Goal: Contribute content: Contribute content

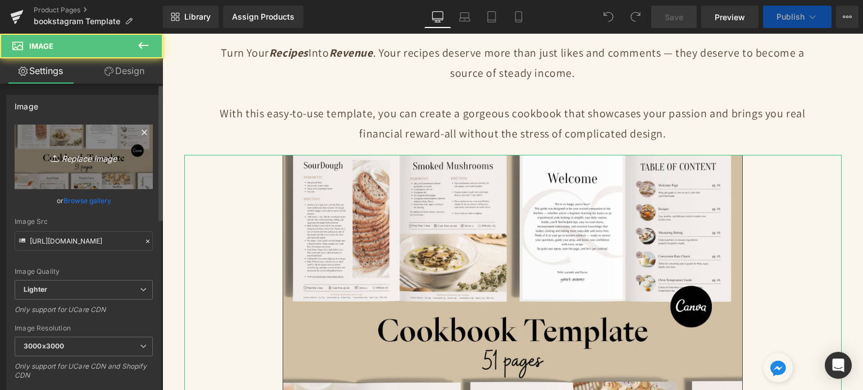
click at [29, 164] on link "Replace Image" at bounding box center [84, 157] width 138 height 65
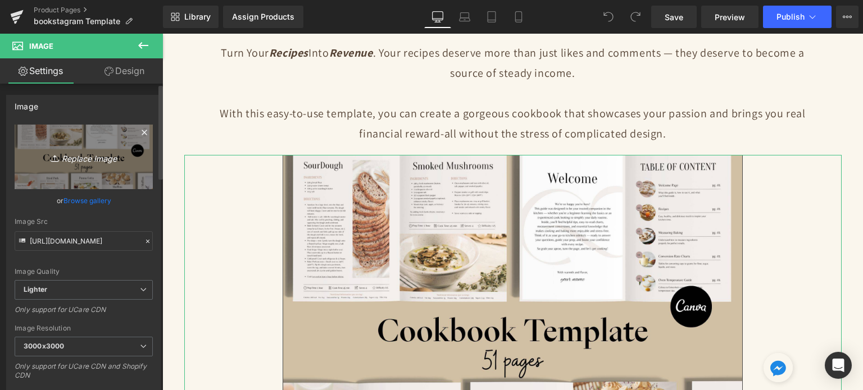
type input "C:\fakepath\Digital Appointment Planner 2023 (27).png"
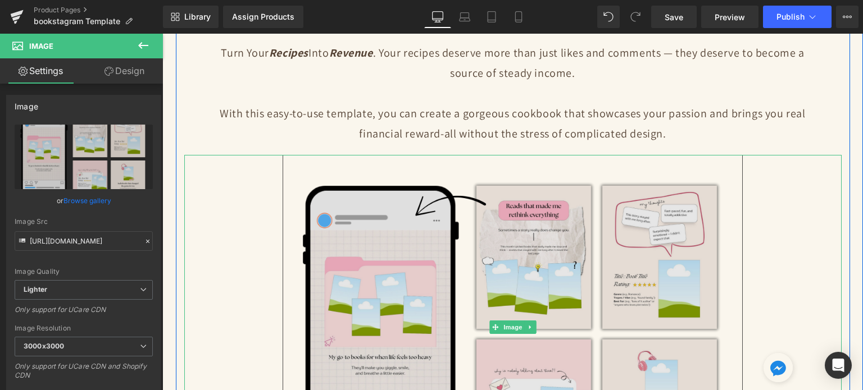
click at [542, 250] on img at bounding box center [512, 327] width 460 height 345
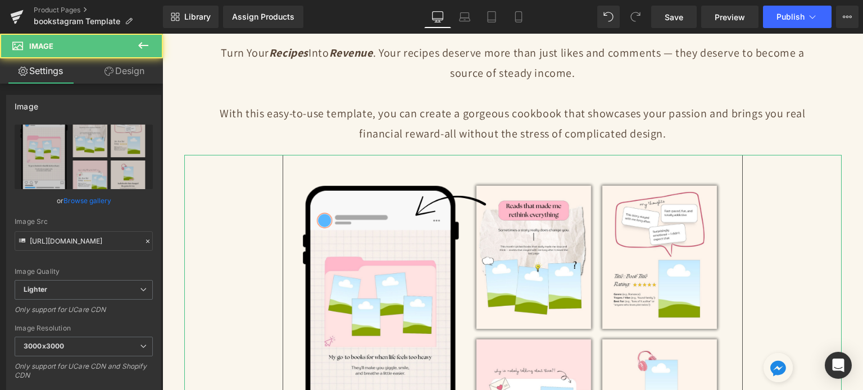
drag, startPoint x: 108, startPoint y: 71, endPoint x: 16, endPoint y: 158, distance: 126.3
click at [108, 71] on icon at bounding box center [108, 71] width 9 height 9
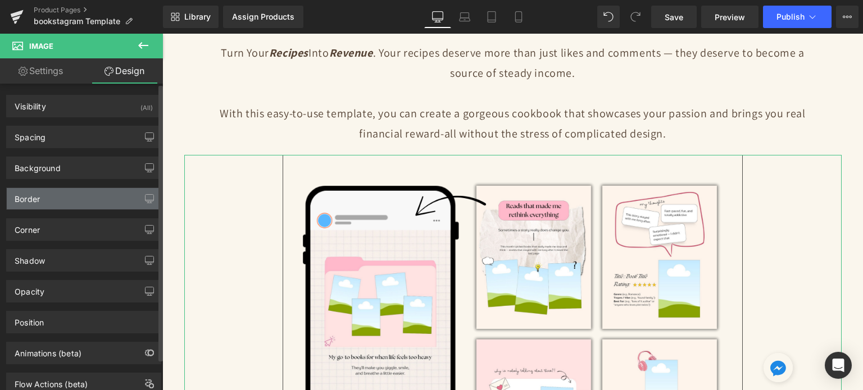
click at [36, 201] on div "Border" at bounding box center [27, 196] width 25 height 16
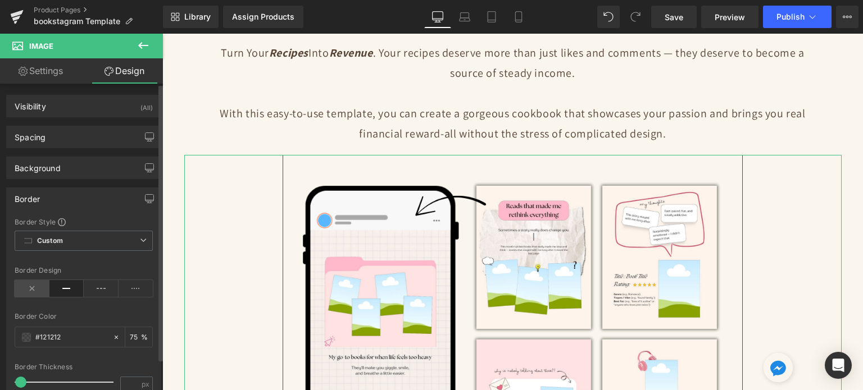
click at [33, 284] on icon at bounding box center [32, 288] width 35 height 17
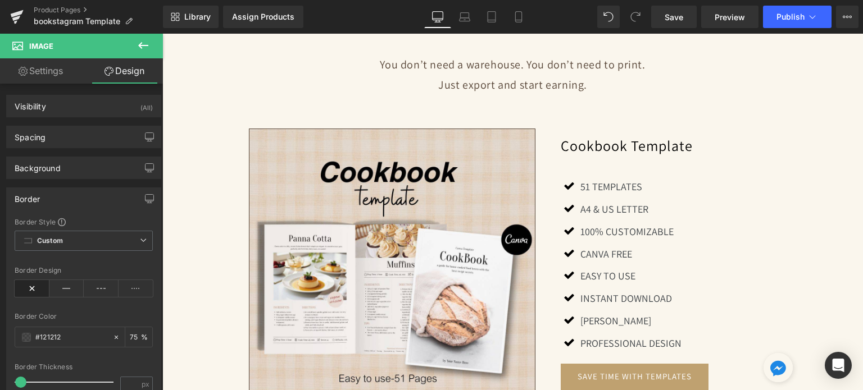
scroll to position [1001, 0]
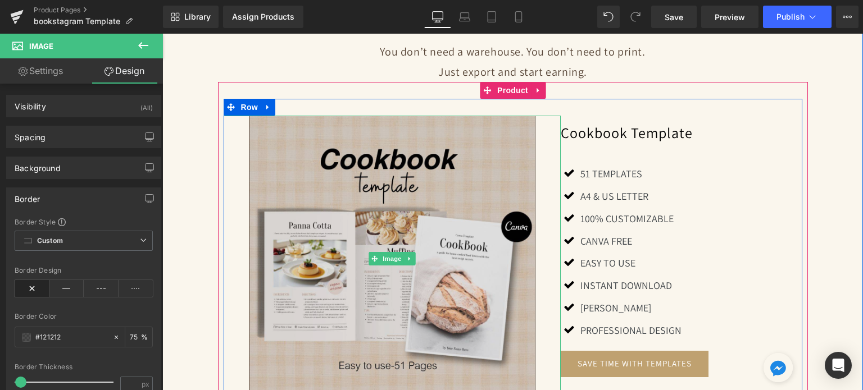
click at [487, 200] on img at bounding box center [392, 259] width 287 height 287
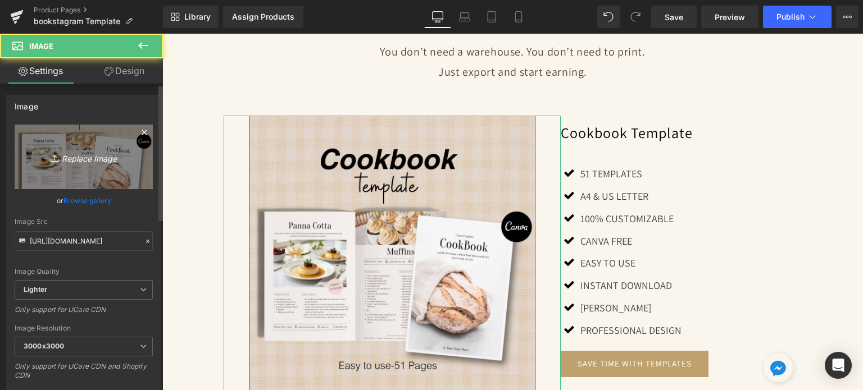
click at [63, 172] on link "Replace Image" at bounding box center [84, 157] width 138 height 65
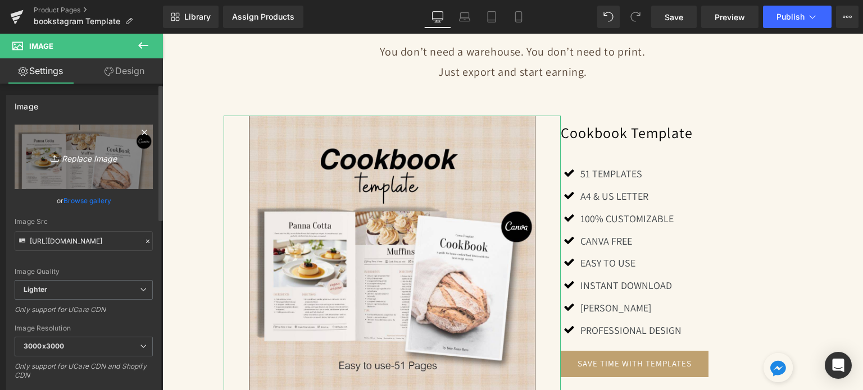
type input "C:\fakepath\Creative SITEVEE (74).jpg"
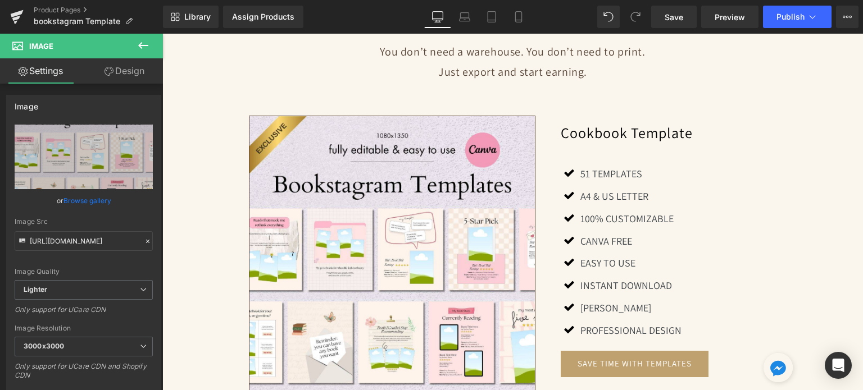
scroll to position [1036, 0]
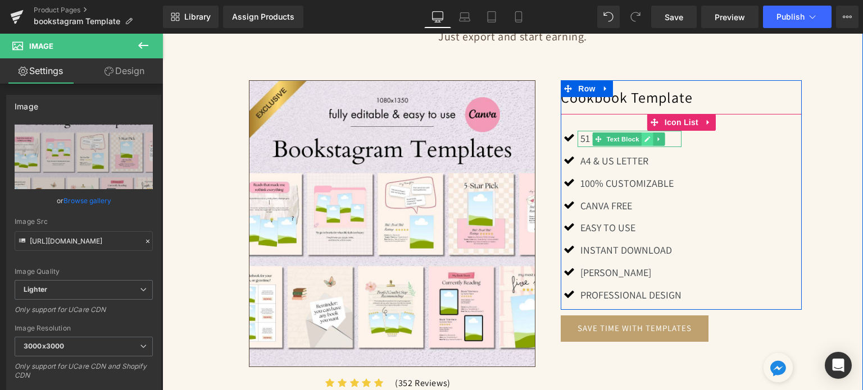
click at [641, 138] on link at bounding box center [647, 139] width 12 height 13
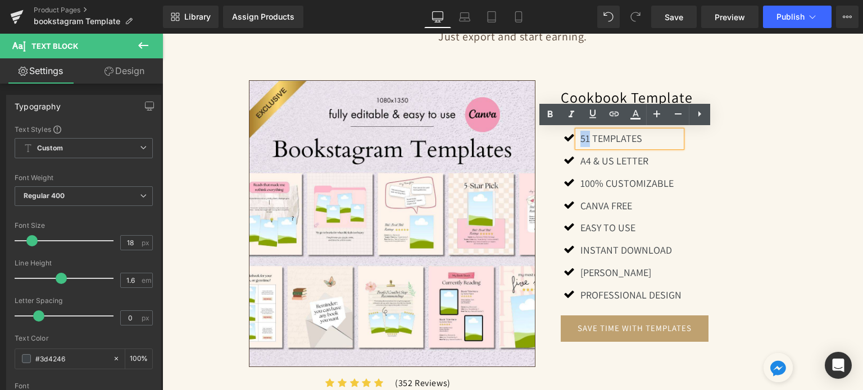
drag, startPoint x: 574, startPoint y: 139, endPoint x: 583, endPoint y: 139, distance: 9.0
click at [583, 139] on div "51 TEMPLATES" at bounding box center [629, 139] width 104 height 16
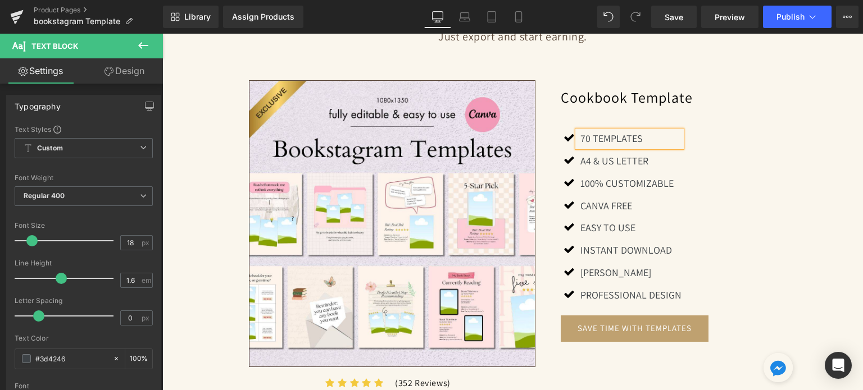
click at [588, 139] on p "70 TEMPLATES" at bounding box center [630, 139] width 101 height 16
click at [641, 157] on link at bounding box center [647, 160] width 12 height 13
click at [638, 157] on p "A4 & US LETTER" at bounding box center [630, 161] width 101 height 16
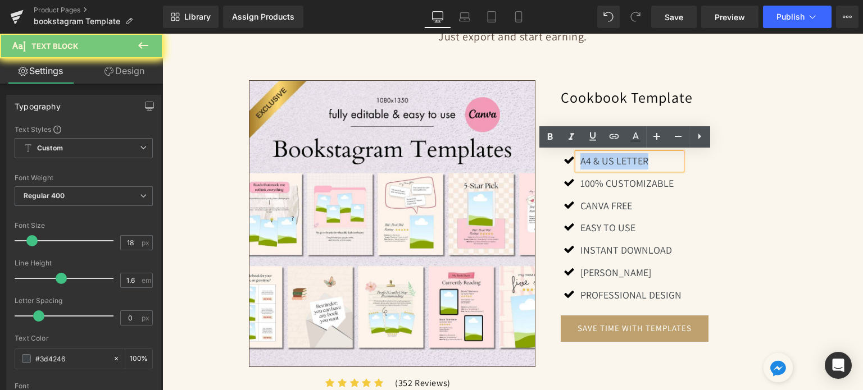
click at [638, 157] on p "A4 & US LETTER" at bounding box center [630, 161] width 101 height 16
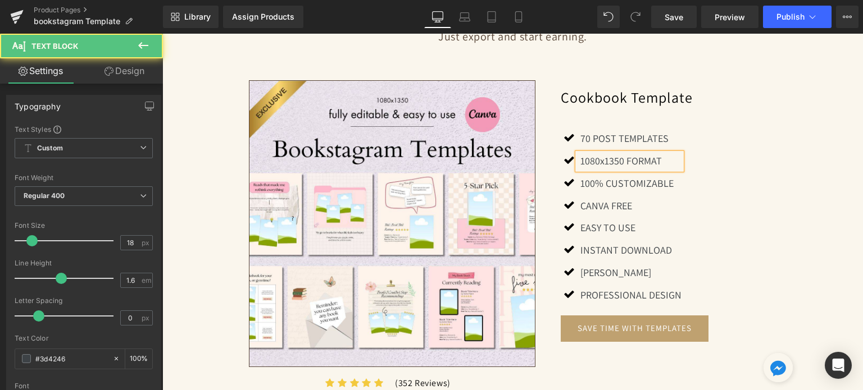
click at [622, 158] on p "1080x1350 FORMAT" at bounding box center [630, 161] width 101 height 16
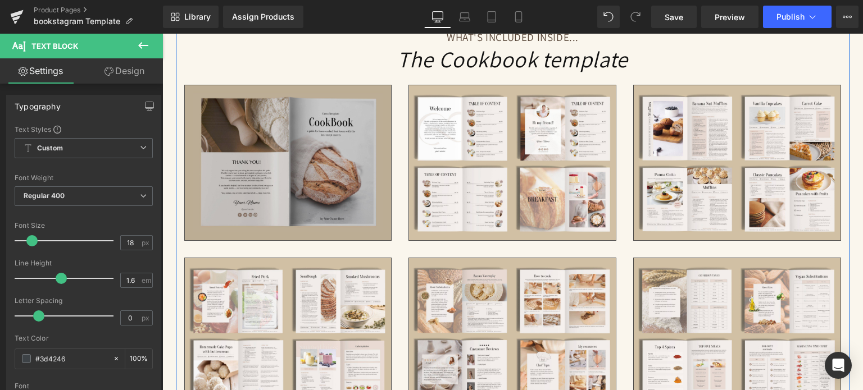
scroll to position [2047, 0]
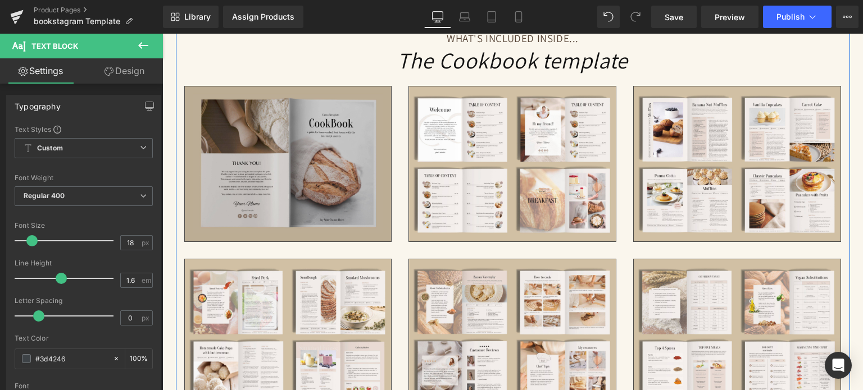
click at [312, 135] on img at bounding box center [288, 164] width 208 height 156
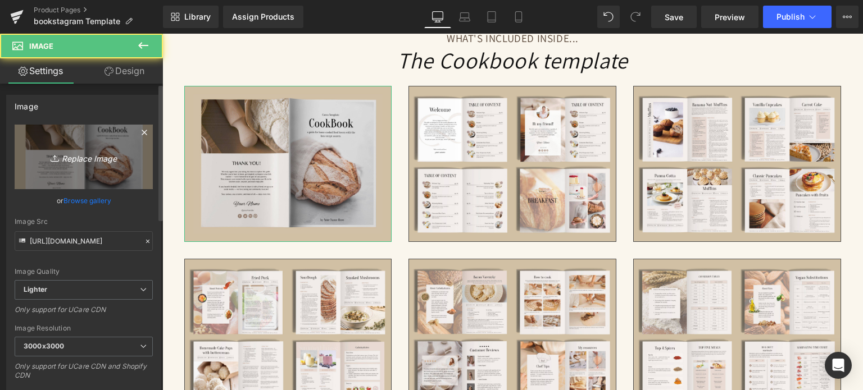
click at [77, 163] on icon "Replace Image" at bounding box center [84, 157] width 90 height 14
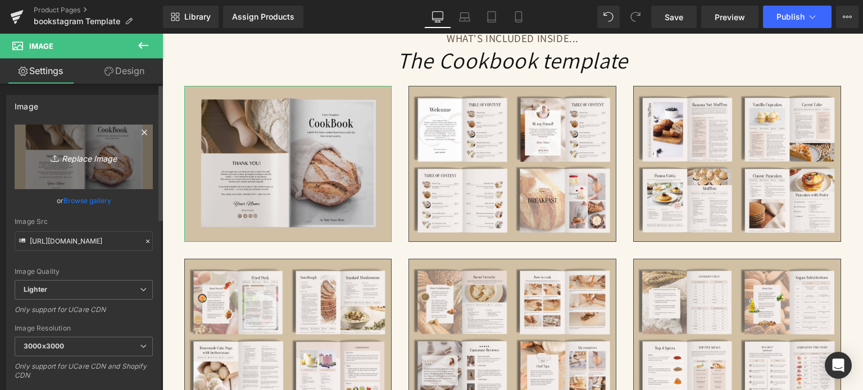
type input "C:\fakepath\4.png"
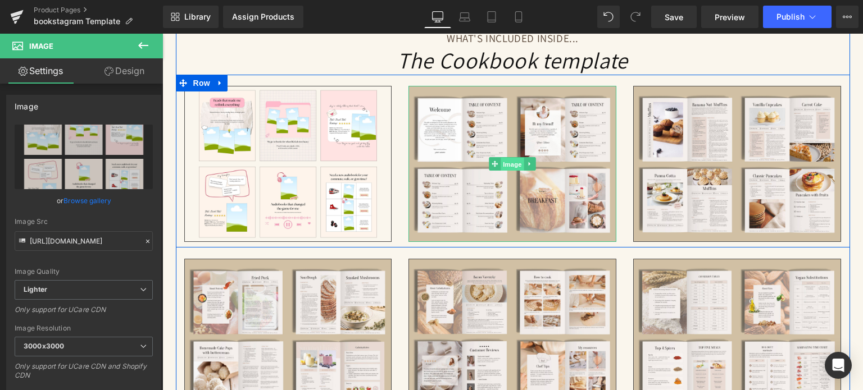
click at [501, 163] on span "Image" at bounding box center [513, 163] width 24 height 13
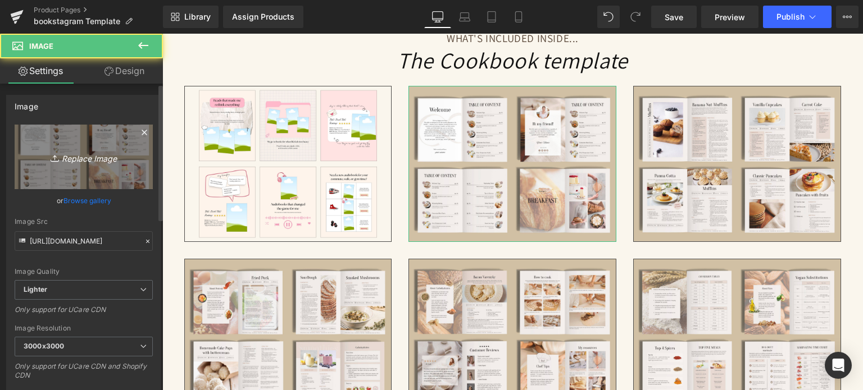
click at [105, 159] on icon "Replace Image" at bounding box center [84, 157] width 90 height 14
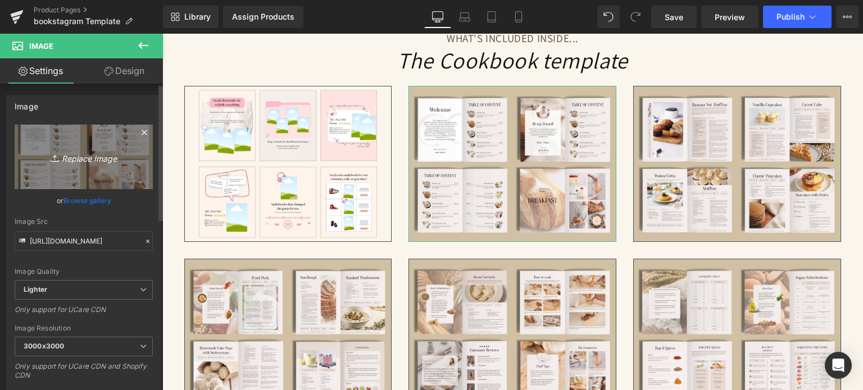
type input "C:\fakepath\5.png"
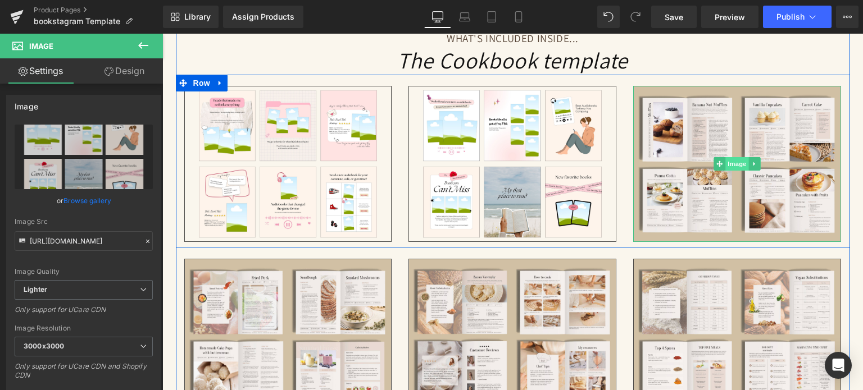
click at [730, 158] on span "Image" at bounding box center [738, 163] width 24 height 13
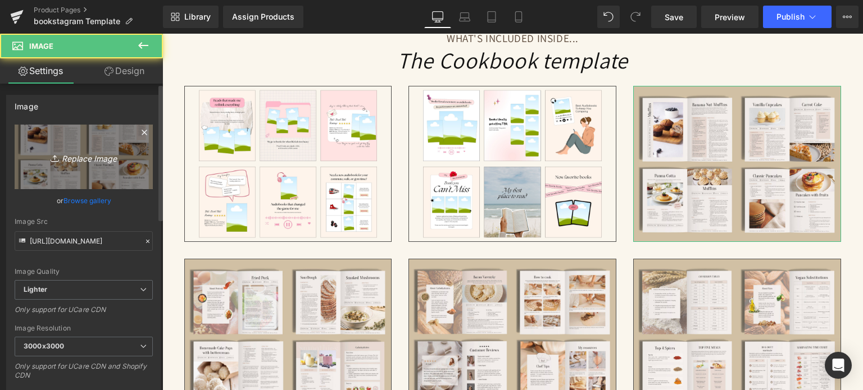
click at [40, 165] on link "Replace Image" at bounding box center [84, 157] width 138 height 65
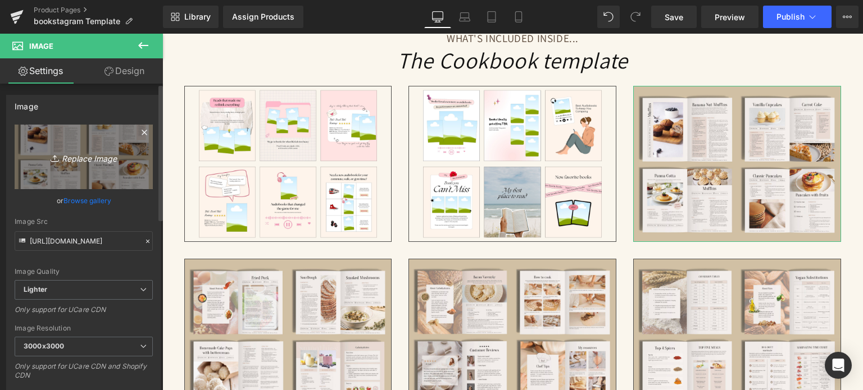
type input "C:\fakepath\6.png"
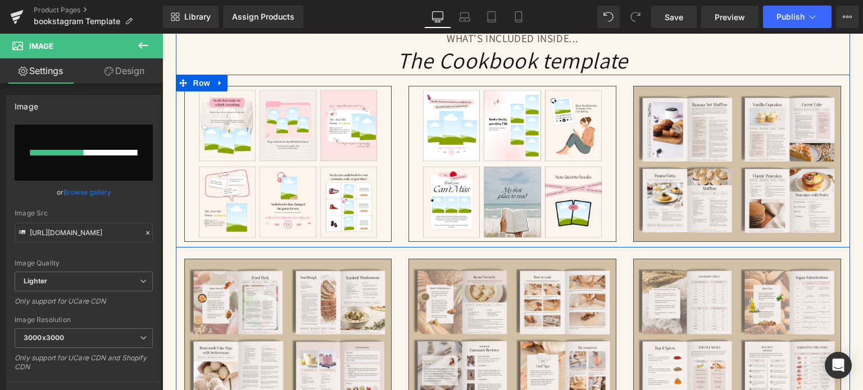
scroll to position [2103, 0]
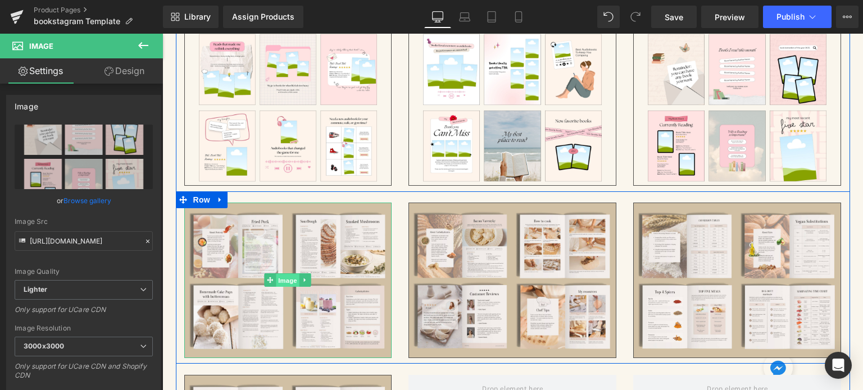
click at [278, 279] on span "Image" at bounding box center [288, 280] width 24 height 13
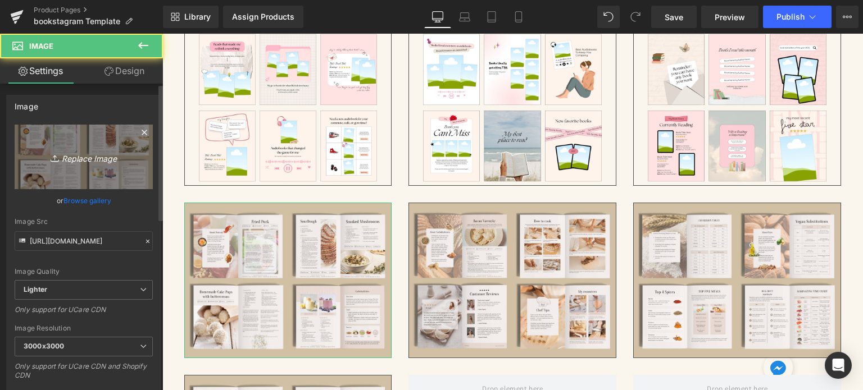
click at [96, 135] on link "Replace Image" at bounding box center [84, 157] width 138 height 65
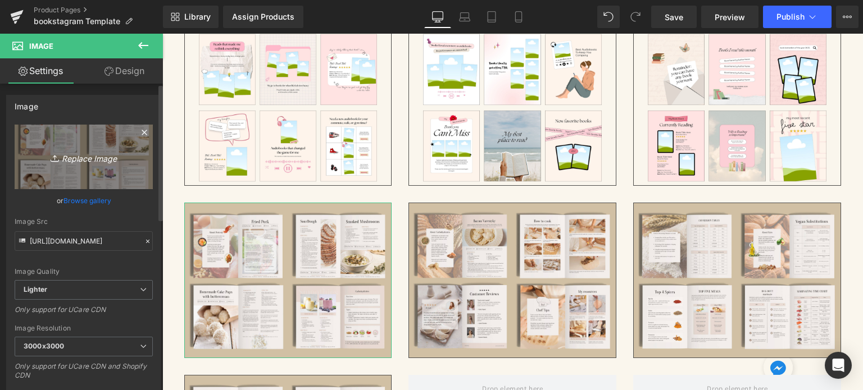
type input "C:\fakepath\7.png"
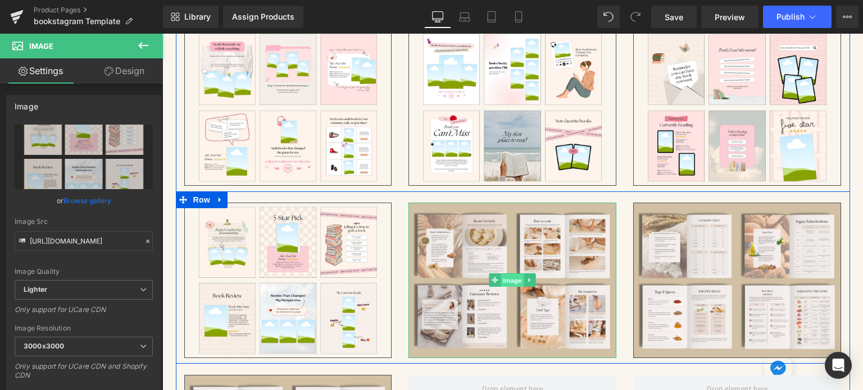
click at [510, 276] on span "Image" at bounding box center [513, 280] width 24 height 13
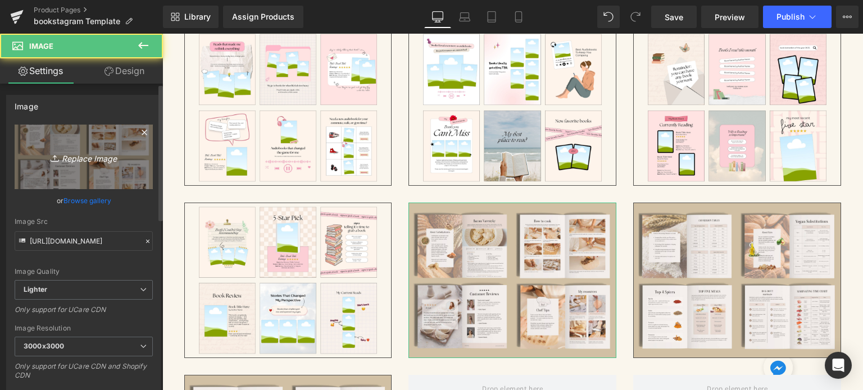
click at [75, 153] on icon "Replace Image" at bounding box center [84, 157] width 90 height 14
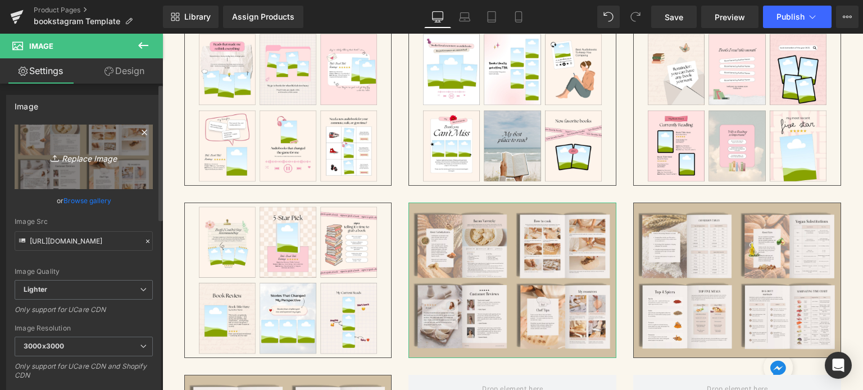
type input "C:\fakepath\8.png"
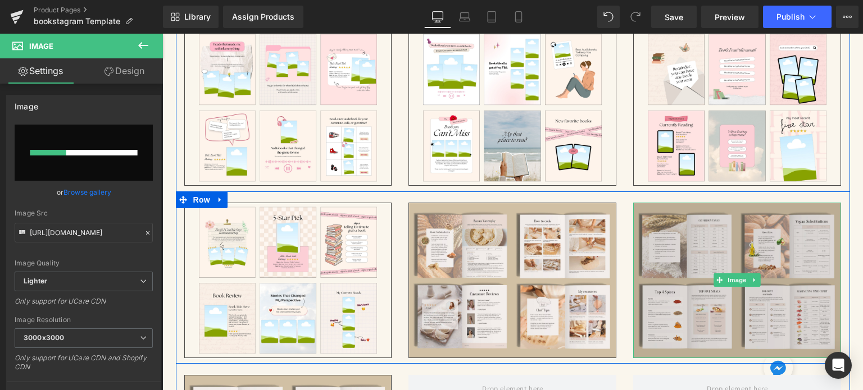
scroll to position [2159, 0]
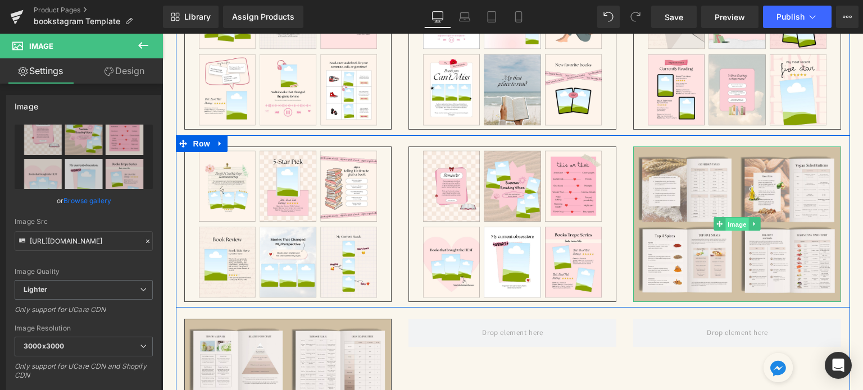
click at [729, 222] on span "Image" at bounding box center [738, 224] width 24 height 13
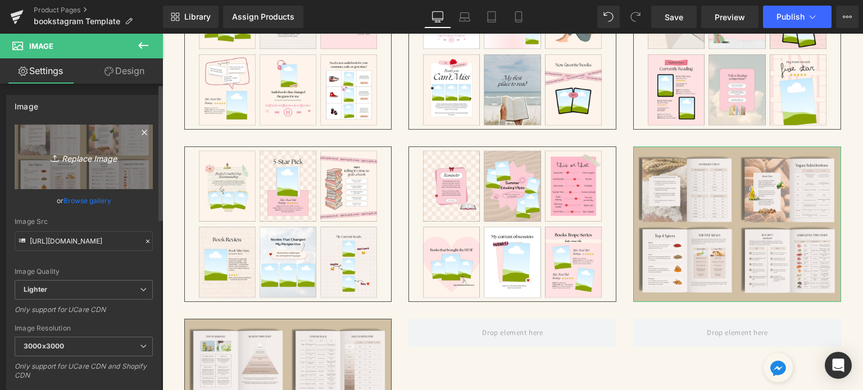
click at [80, 163] on icon "Replace Image" at bounding box center [84, 157] width 90 height 14
type input "C:\fakepath\9.png"
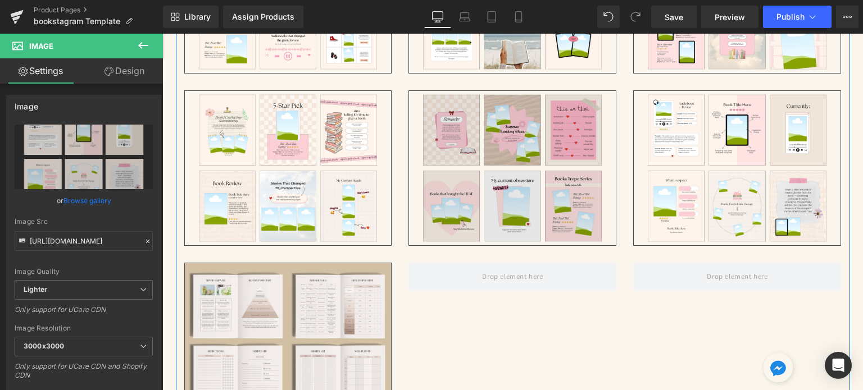
scroll to position [2271, 0]
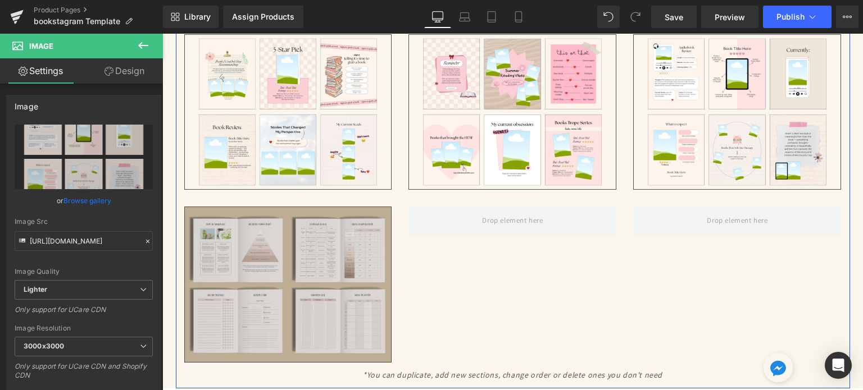
click at [236, 289] on img at bounding box center [288, 285] width 208 height 156
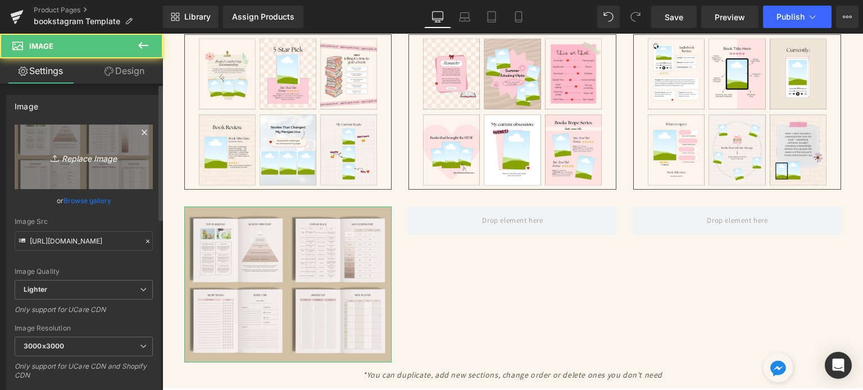
click at [70, 175] on link "Replace Image" at bounding box center [84, 157] width 138 height 65
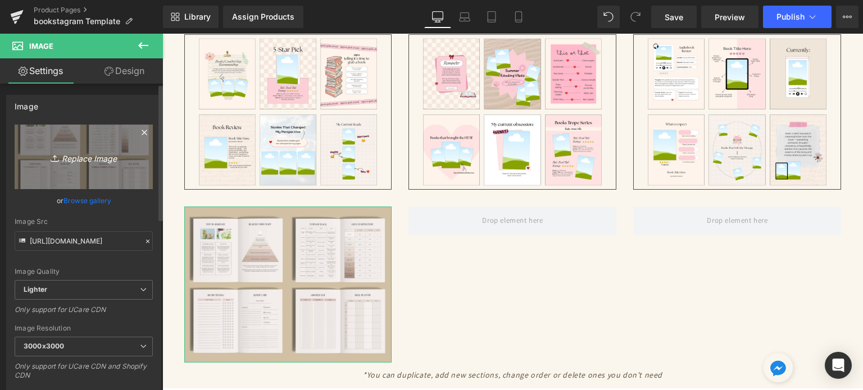
type input "C:\fakepath\10.png"
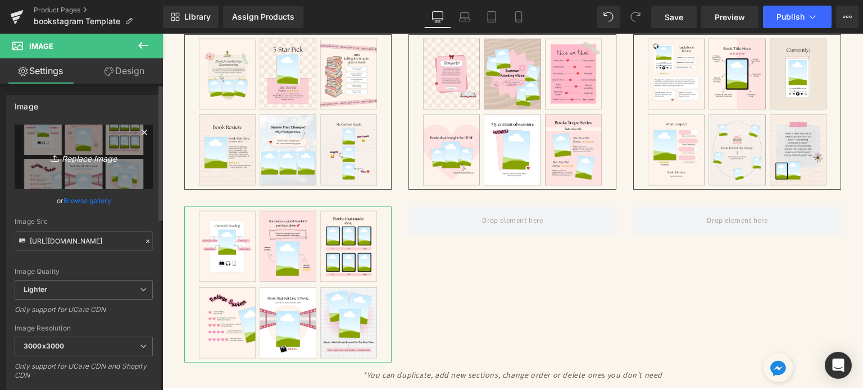
click at [109, 168] on link "Replace Image" at bounding box center [84, 157] width 138 height 65
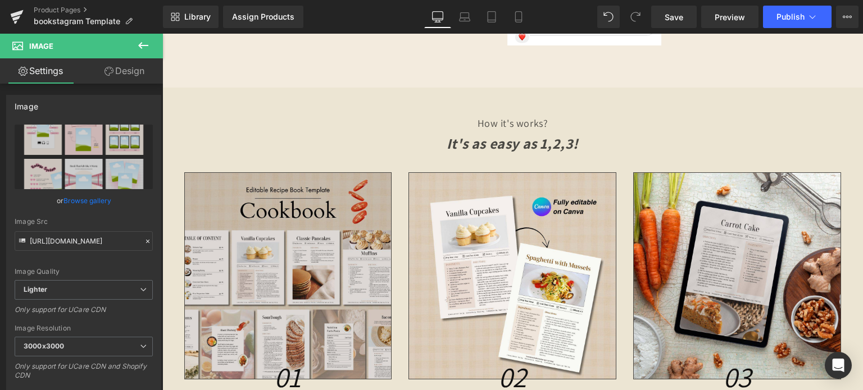
scroll to position [3226, 0]
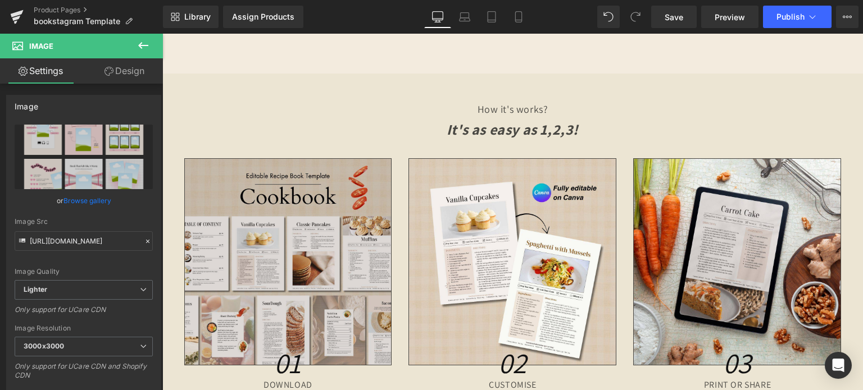
click at [273, 225] on img at bounding box center [288, 262] width 208 height 208
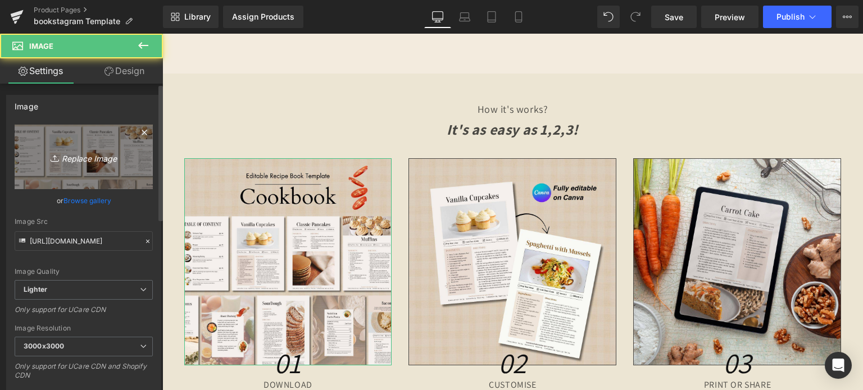
click at [74, 168] on link "Replace Image" at bounding box center [84, 157] width 138 height 65
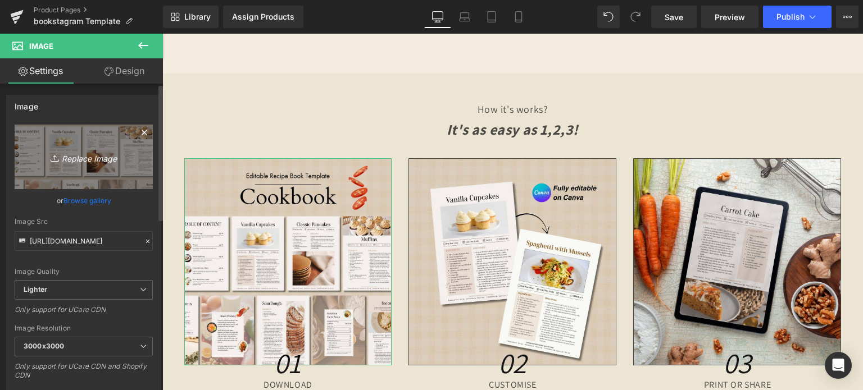
type input "C:\fakepath\Creative SITEVEE (73).jpg"
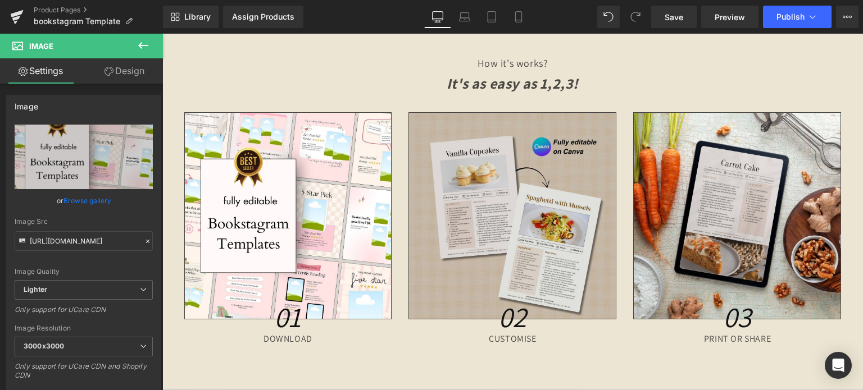
scroll to position [3282, 0]
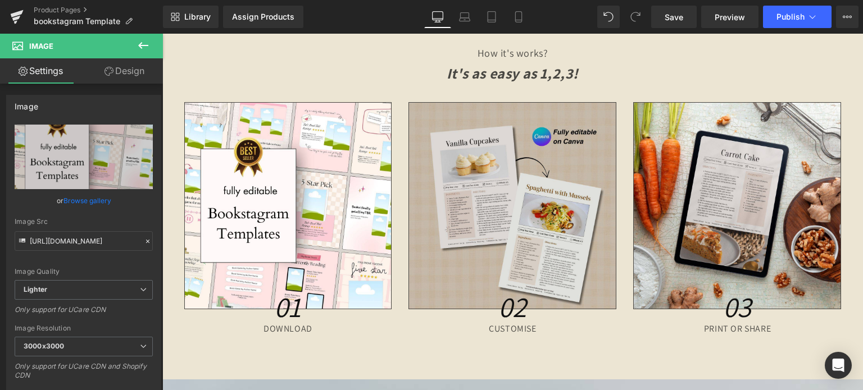
click at [530, 212] on img at bounding box center [512, 206] width 208 height 208
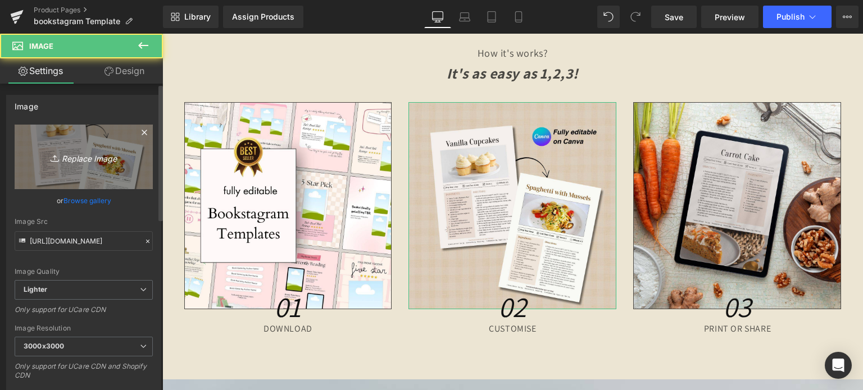
click at [92, 148] on link "Replace Image" at bounding box center [84, 157] width 138 height 65
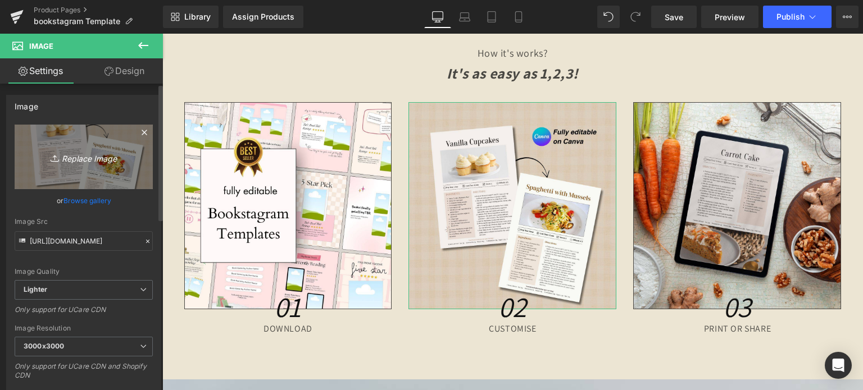
type input "C:\fakepath\Creative SITEVEE (75).jpg"
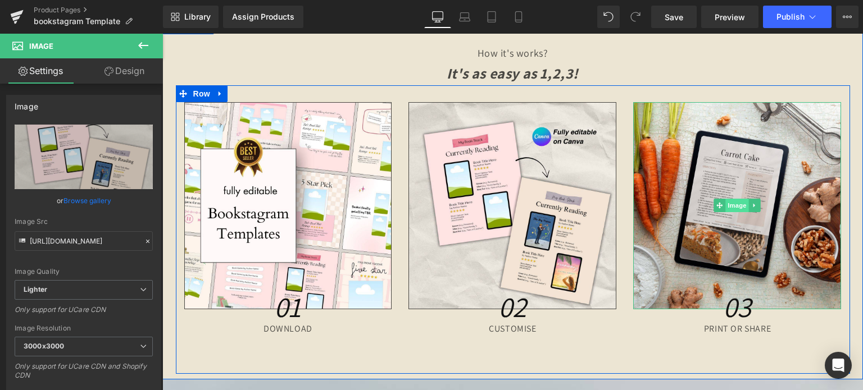
click at [734, 207] on span "Image" at bounding box center [738, 205] width 24 height 13
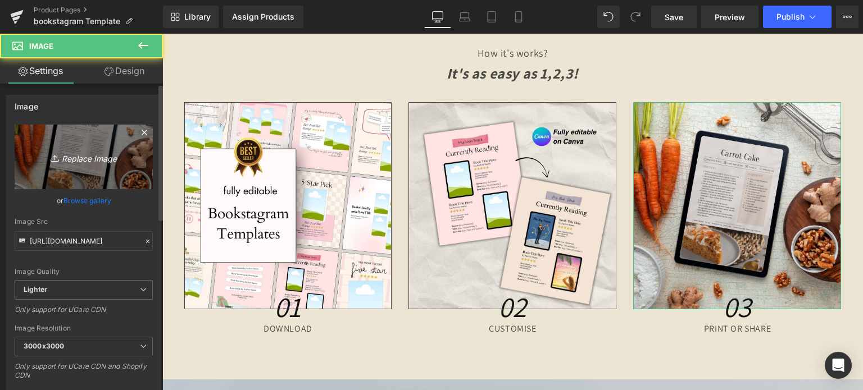
click at [62, 157] on icon "Replace Image" at bounding box center [84, 157] width 90 height 14
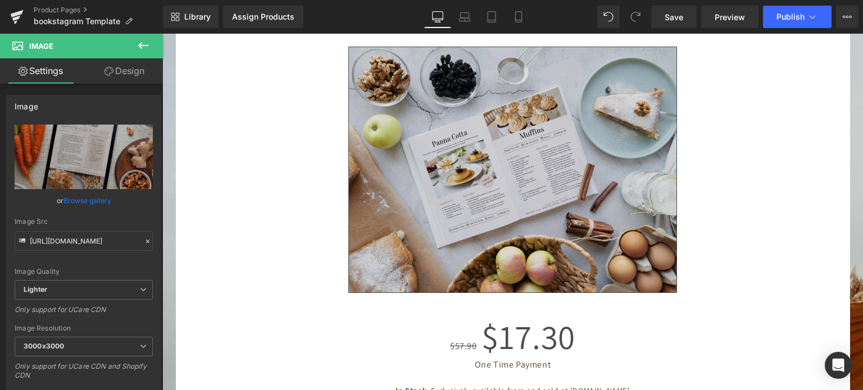
scroll to position [3788, 0]
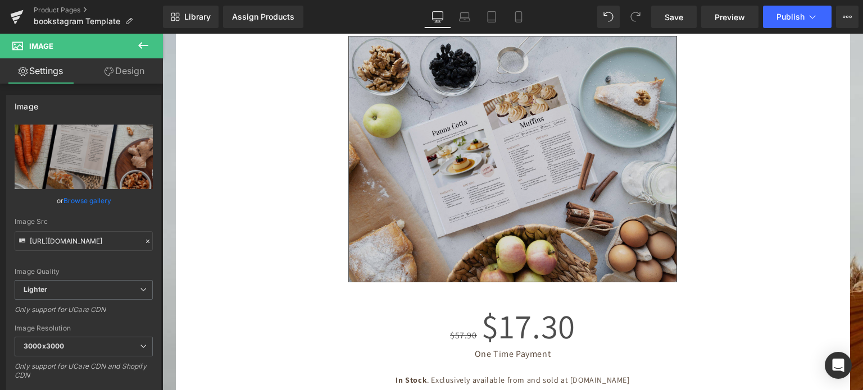
click at [527, 166] on img at bounding box center [512, 159] width 328 height 247
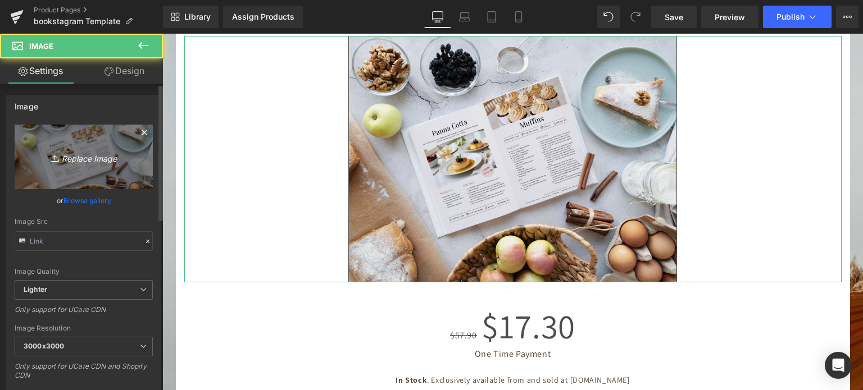
click at [81, 154] on icon "Replace Image" at bounding box center [84, 157] width 90 height 14
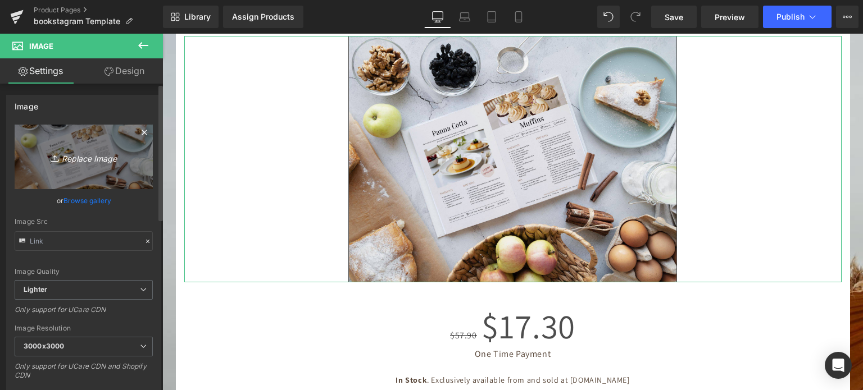
type input "C:\fakepath\Digital Appointment Planner 2023 (36).jpg"
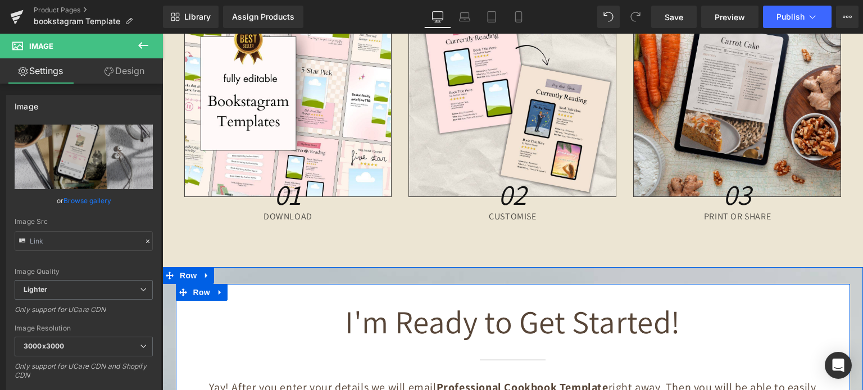
scroll to position [3282, 0]
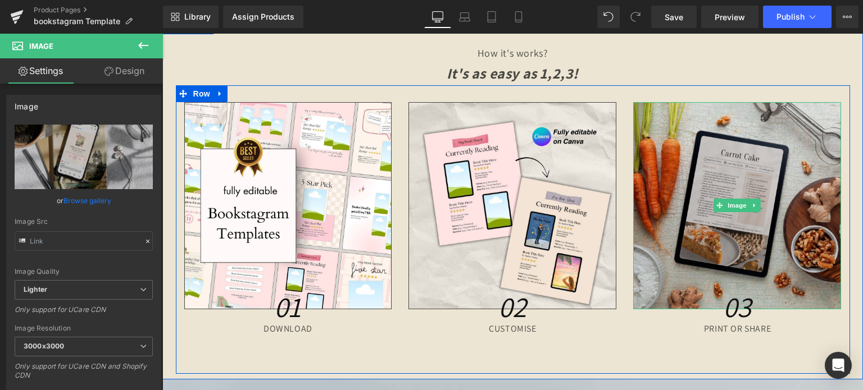
click at [761, 191] on img at bounding box center [737, 206] width 208 height 208
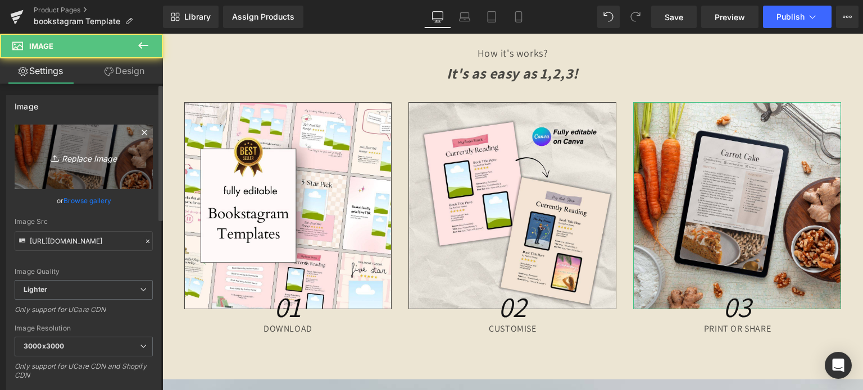
click at [47, 143] on link "Replace Image" at bounding box center [84, 157] width 138 height 65
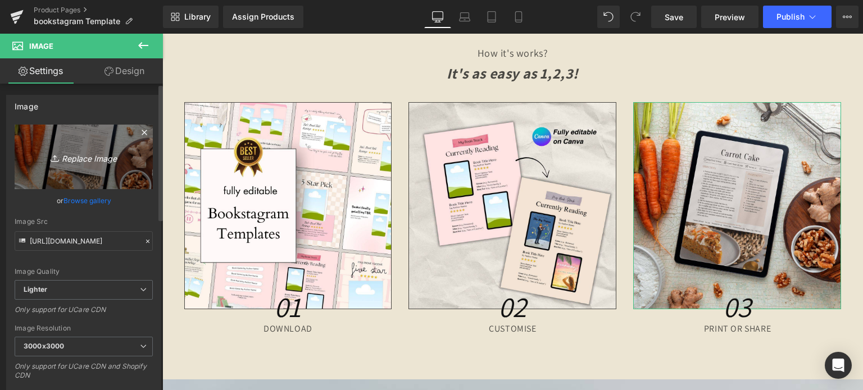
type input "C:\fakepath\Creative SITEVEE (76).jpg"
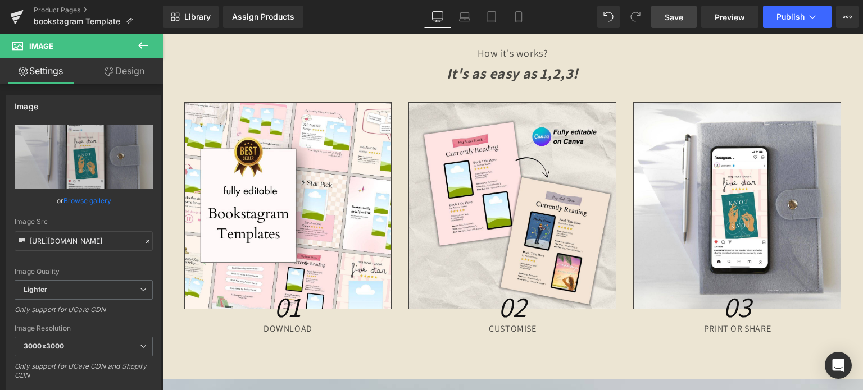
click at [687, 16] on link "Save" at bounding box center [673, 17] width 45 height 22
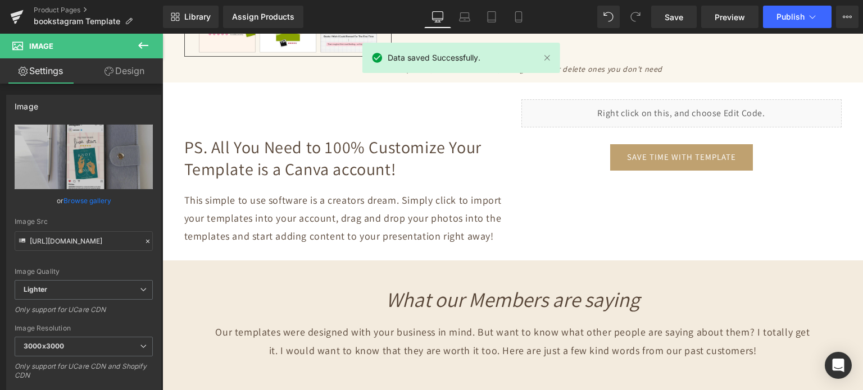
scroll to position [2440, 0]
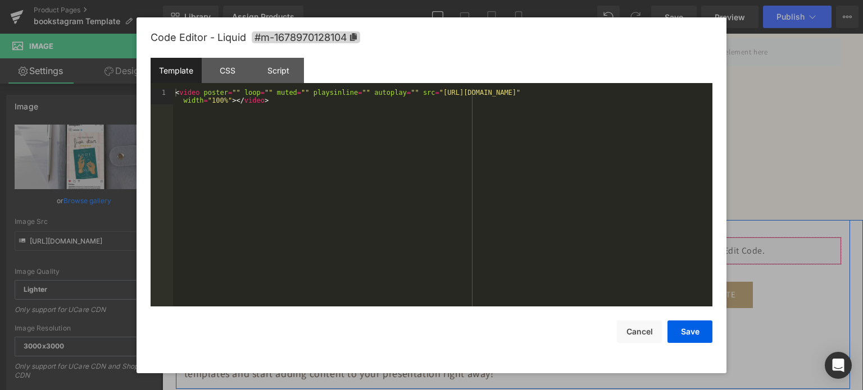
click at [688, 239] on div "Liquid" at bounding box center [681, 251] width 320 height 28
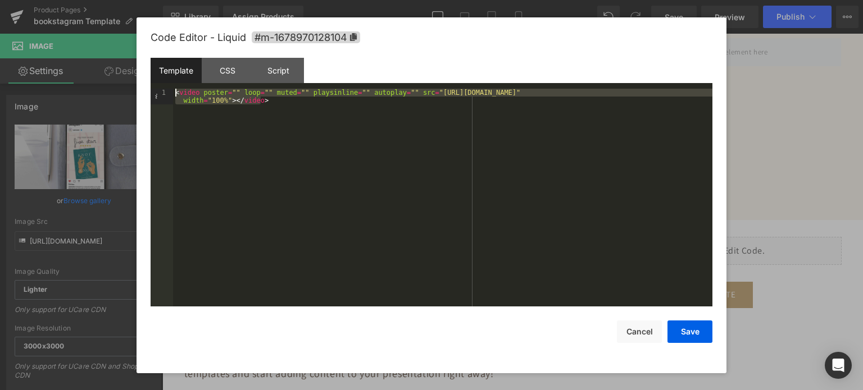
drag, startPoint x: 326, startPoint y: 122, endPoint x: 137, endPoint y: 94, distance: 190.8
click at [137, 94] on div "Code Editor - Liquid #m-1678970128104 Template CSS Script Data 1 < video poster…" at bounding box center [431, 195] width 590 height 356
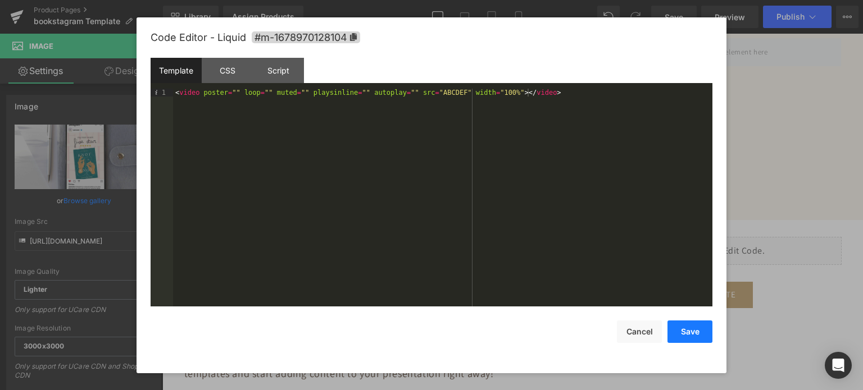
click at [701, 328] on button "Save" at bounding box center [689, 332] width 45 height 22
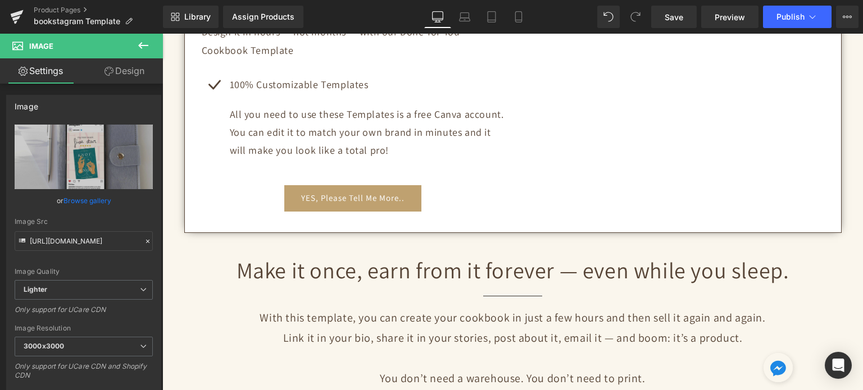
scroll to position [474, 0]
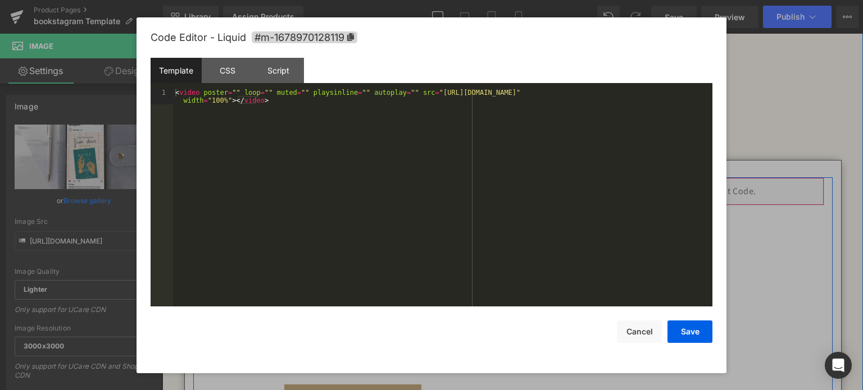
click at [684, 185] on div "Liquid" at bounding box center [672, 191] width 303 height 28
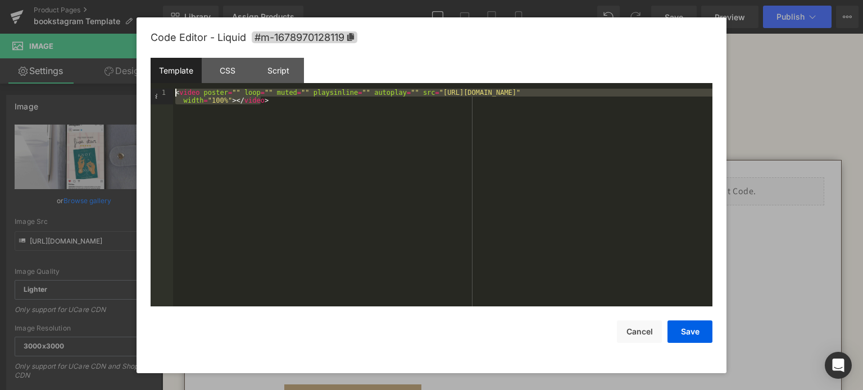
drag, startPoint x: 266, startPoint y: 120, endPoint x: 110, endPoint y: 93, distance: 157.9
click at [110, 93] on body "Image You are previewing how the will restyle your page. You can not edit Eleme…" at bounding box center [431, 195] width 863 height 390
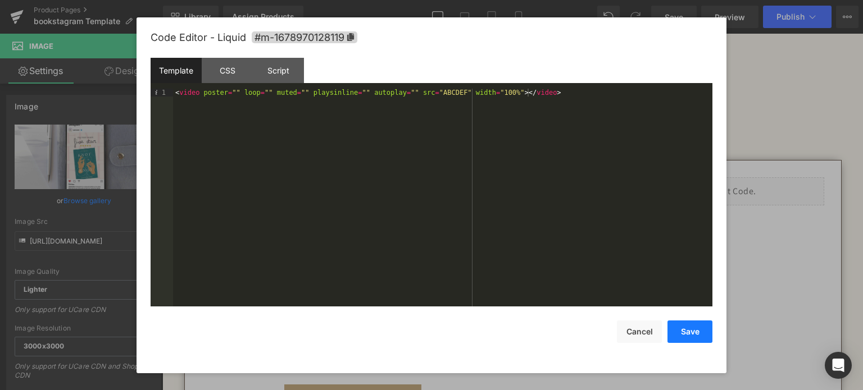
click at [682, 330] on button "Save" at bounding box center [689, 332] width 45 height 22
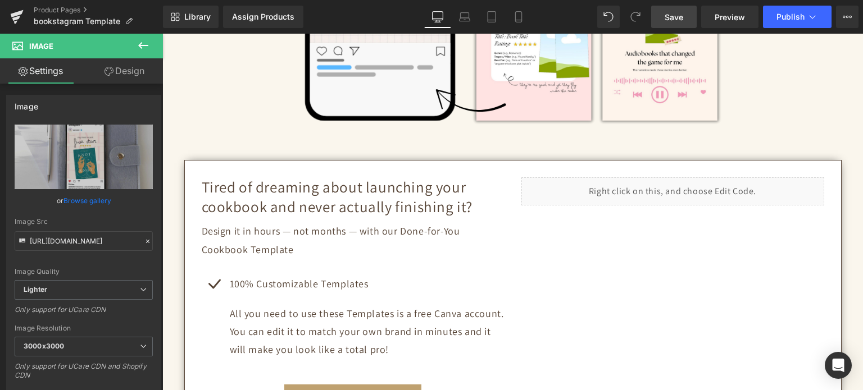
click at [674, 16] on span "Save" at bounding box center [673, 17] width 19 height 12
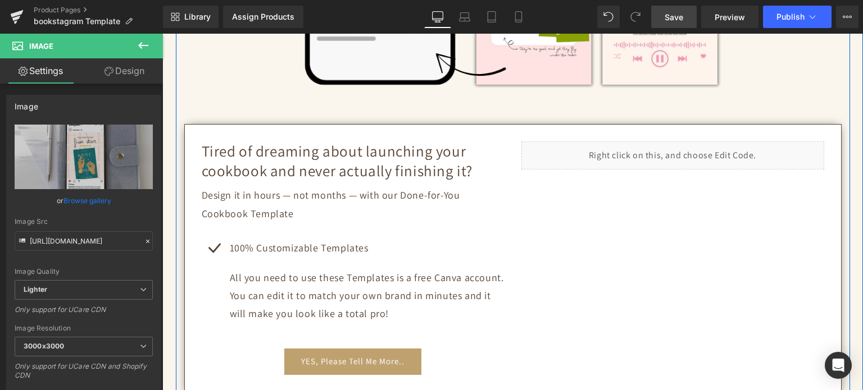
scroll to position [505, 0]
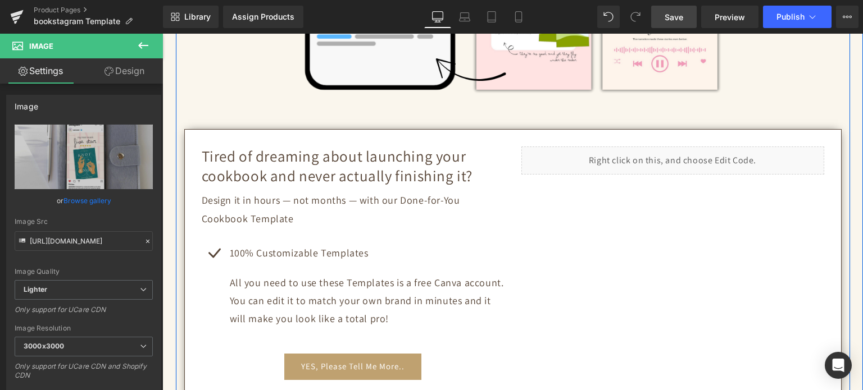
click at [713, 168] on div "Liquid" at bounding box center [672, 161] width 303 height 28
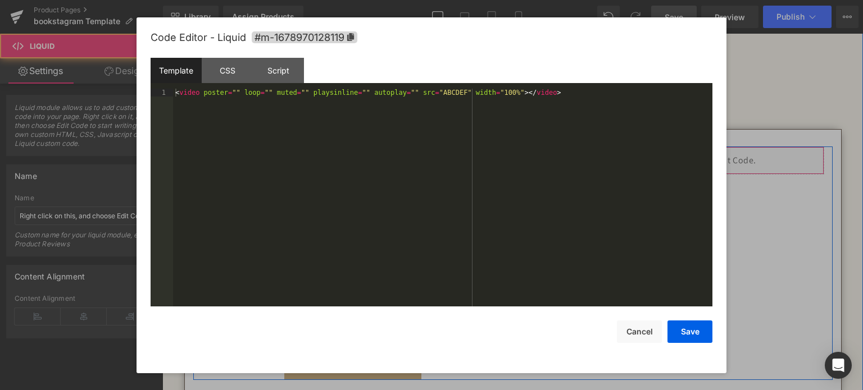
click at [688, 154] on div "Liquid" at bounding box center [672, 161] width 303 height 28
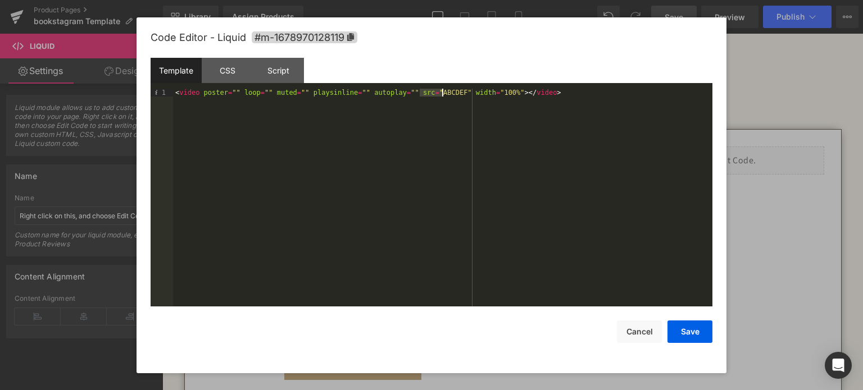
drag, startPoint x: 420, startPoint y: 94, endPoint x: 440, endPoint y: 94, distance: 20.2
click at [440, 94] on div "< video poster = "" loop = "" muted = "" playsinline = "" autoplay = "" src = "…" at bounding box center [442, 206] width 539 height 235
click at [690, 334] on button "Save" at bounding box center [689, 332] width 45 height 22
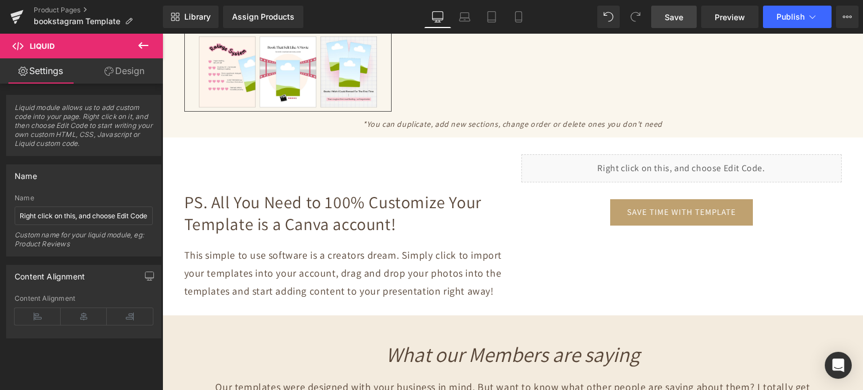
scroll to position [2527, 0]
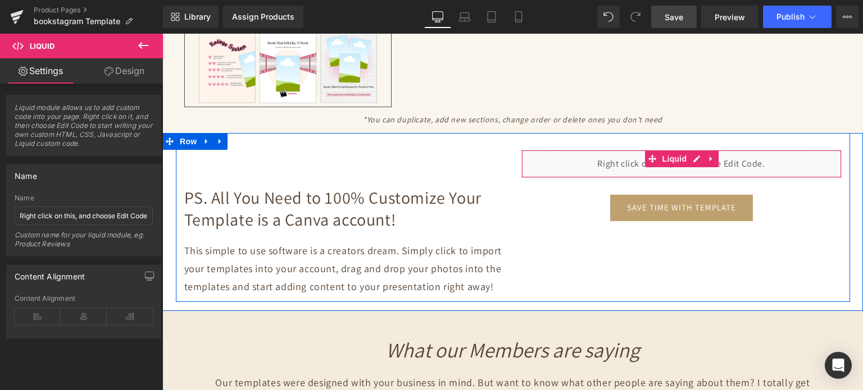
click at [680, 162] on div "Liquid" at bounding box center [681, 164] width 320 height 28
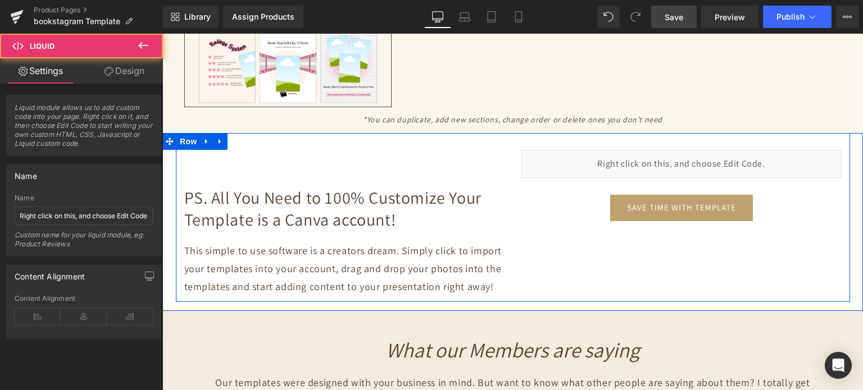
click at [690, 158] on div "Liquid" at bounding box center [681, 164] width 320 height 28
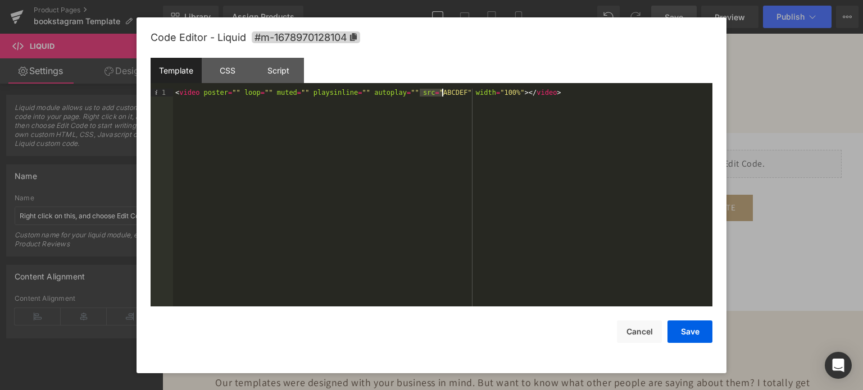
drag, startPoint x: 420, startPoint y: 94, endPoint x: 441, endPoint y: 95, distance: 21.4
click at [441, 95] on div "< video poster = "" loop = "" muted = "" playsinline = "" autoplay = "" src = "…" at bounding box center [442, 206] width 539 height 235
click at [674, 337] on button "Save" at bounding box center [689, 332] width 45 height 22
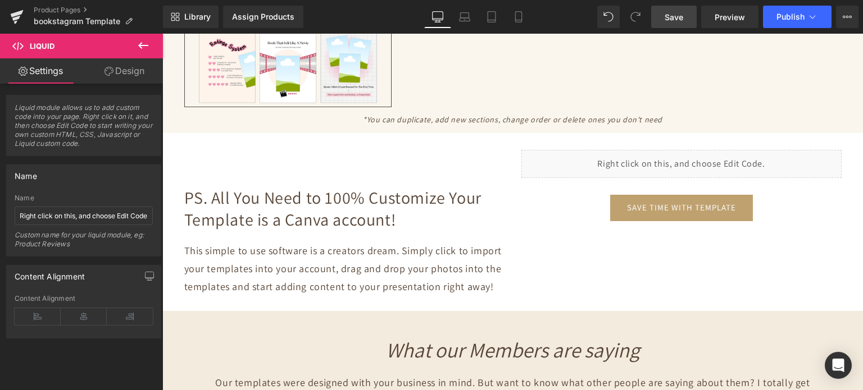
click at [685, 20] on link "Save" at bounding box center [673, 17] width 45 height 22
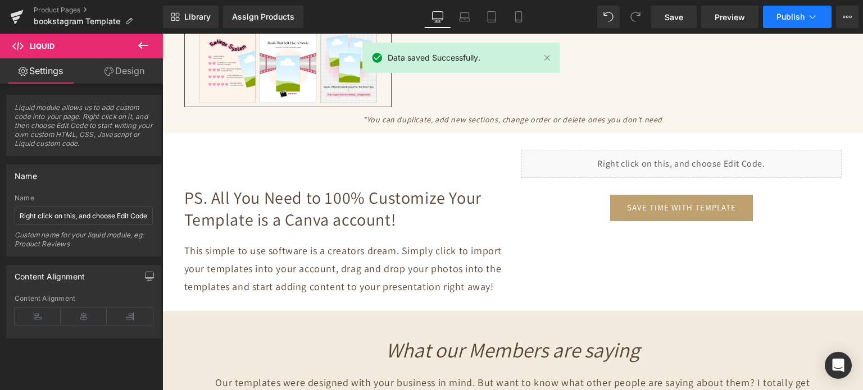
click at [772, 9] on button "Publish" at bounding box center [797, 17] width 69 height 22
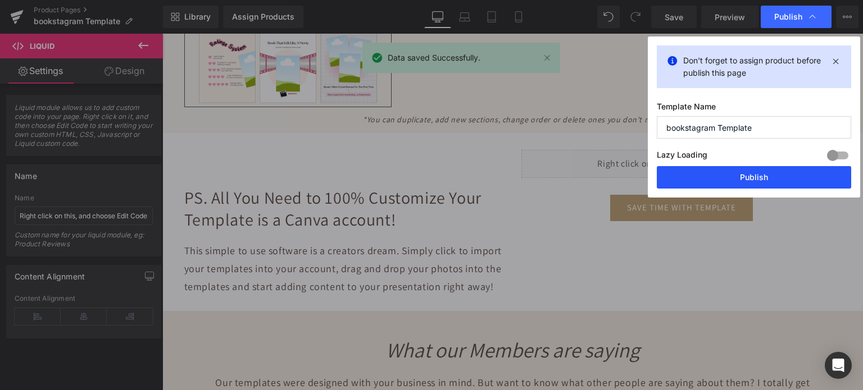
click at [724, 174] on button "Publish" at bounding box center [753, 177] width 194 height 22
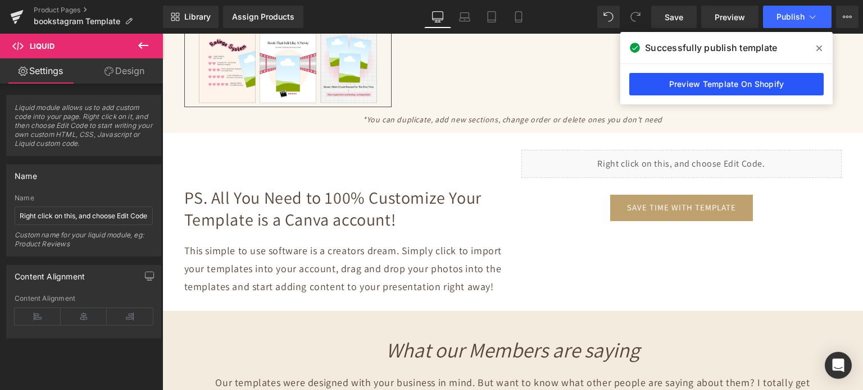
click at [699, 89] on link "Preview Template On Shopify" at bounding box center [726, 84] width 194 height 22
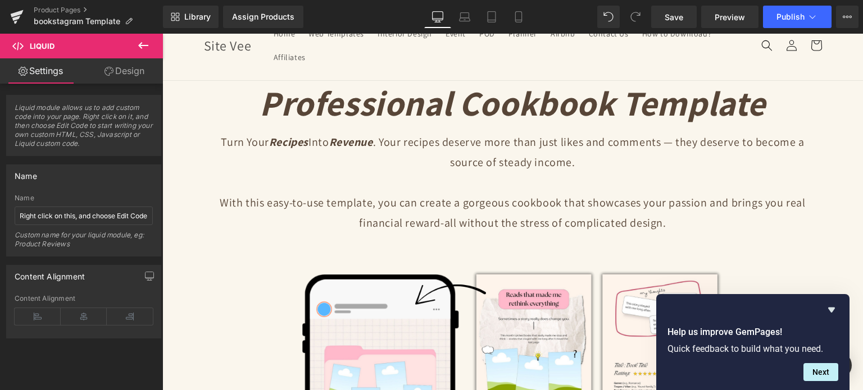
scroll to position [0, 0]
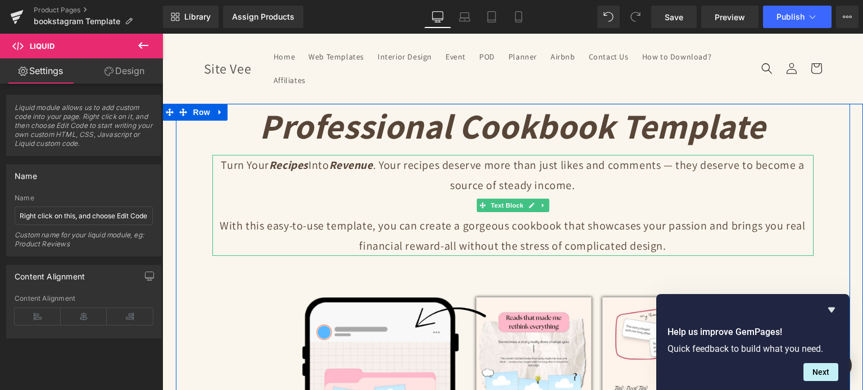
click at [467, 224] on p "With this easy-to-use template, you can create a gorgeous cookbook that showcas…" at bounding box center [512, 236] width 601 height 40
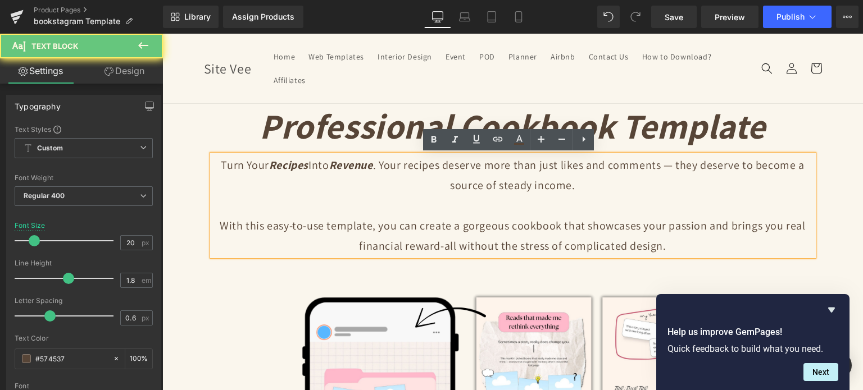
click at [622, 235] on p "With this easy-to-use template, you can create a gorgeous cookbook that showcas…" at bounding box center [512, 236] width 601 height 40
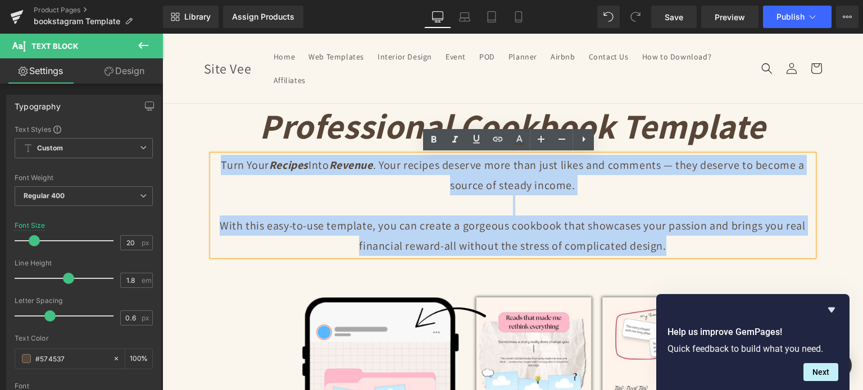
drag, startPoint x: 659, startPoint y: 249, endPoint x: 207, endPoint y: 165, distance: 459.3
click at [212, 165] on div "Turn Your Recipes Into Revenue . Your recipes deserve more than just likes and …" at bounding box center [512, 205] width 601 height 101
paste div
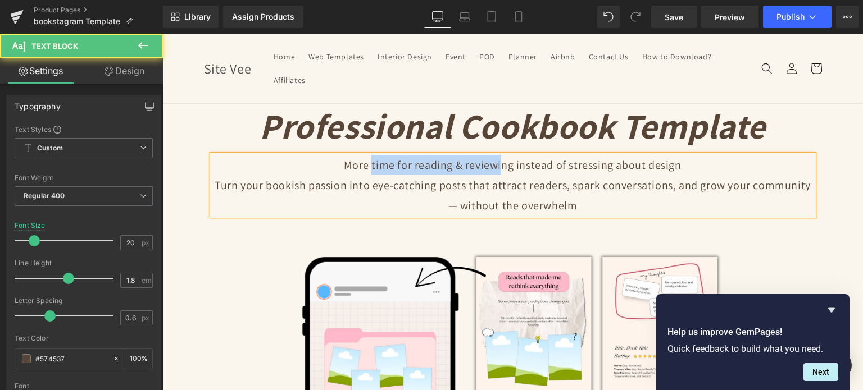
drag, startPoint x: 369, startPoint y: 166, endPoint x: 498, endPoint y: 166, distance: 128.6
click at [498, 166] on p "More time for reading & reviewing instead of stressing about design" at bounding box center [512, 165] width 601 height 20
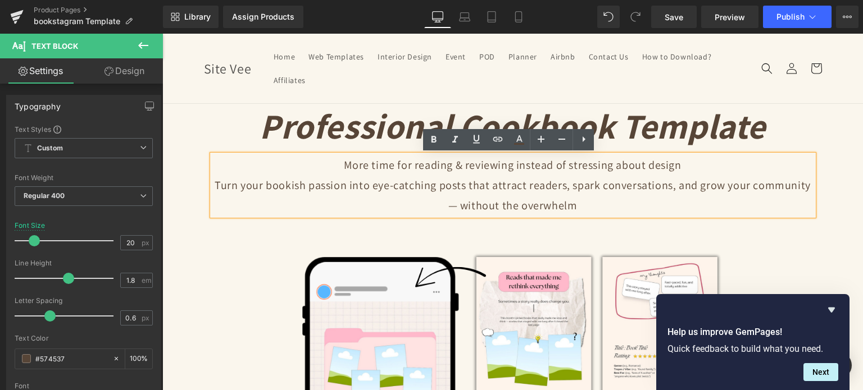
click at [696, 169] on p "More time for reading & reviewing instead of stressing about design" at bounding box center [512, 165] width 601 height 20
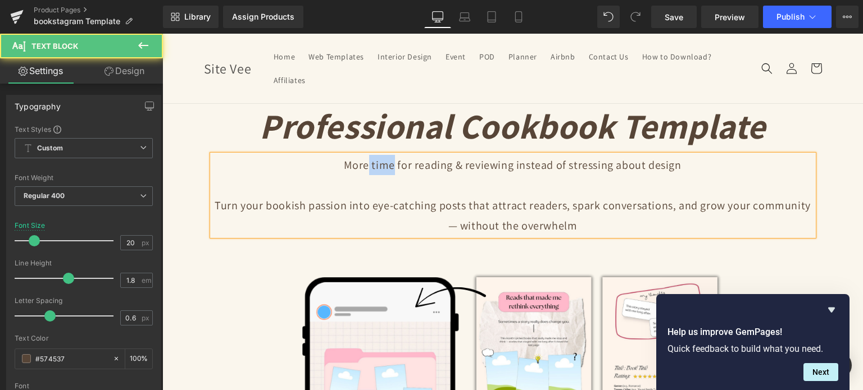
drag, startPoint x: 367, startPoint y: 165, endPoint x: 391, endPoint y: 165, distance: 24.1
click at [391, 165] on p "More time for reading & reviewing instead of stressing about design" at bounding box center [512, 165] width 601 height 20
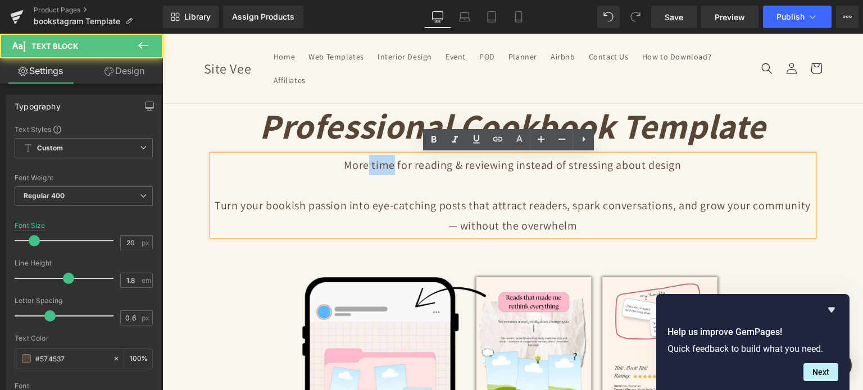
click at [376, 167] on p "More time for reading & reviewing instead of stressing about design" at bounding box center [512, 165] width 601 height 20
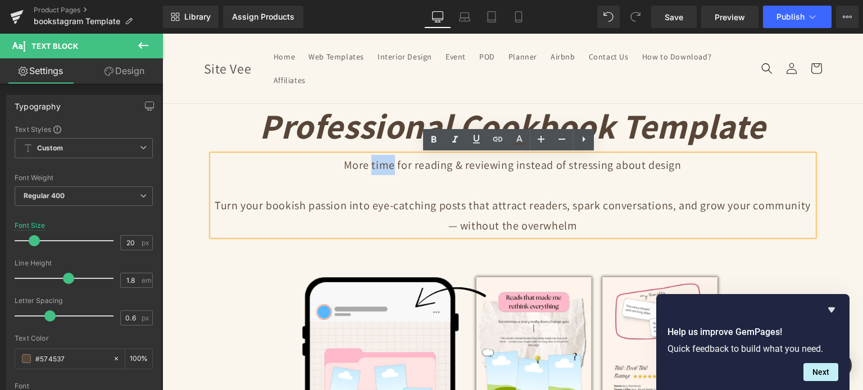
drag, startPoint x: 369, startPoint y: 163, endPoint x: 390, endPoint y: 163, distance: 21.3
click at [390, 163] on p "More time for reading & reviewing instead of stressing about design" at bounding box center [512, 165] width 601 height 20
click at [436, 138] on icon at bounding box center [433, 139] width 13 height 13
drag, startPoint x: 411, startPoint y: 163, endPoint x: 508, endPoint y: 165, distance: 96.6
click at [508, 165] on p "More time for reading & reviewing instead of stressing about design" at bounding box center [512, 165] width 601 height 20
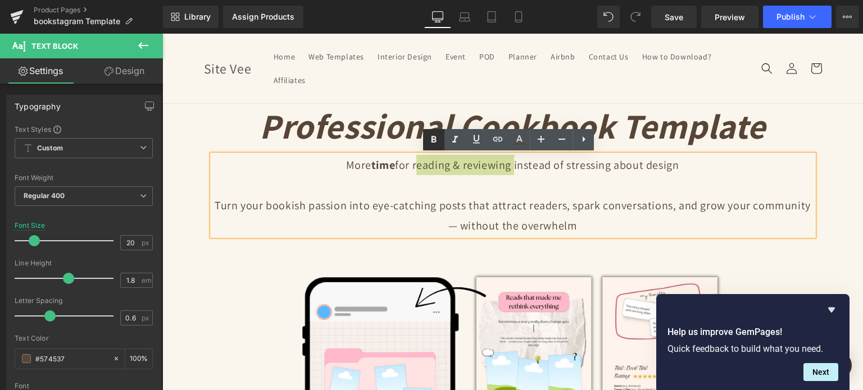
click at [429, 136] on icon at bounding box center [433, 139] width 13 height 13
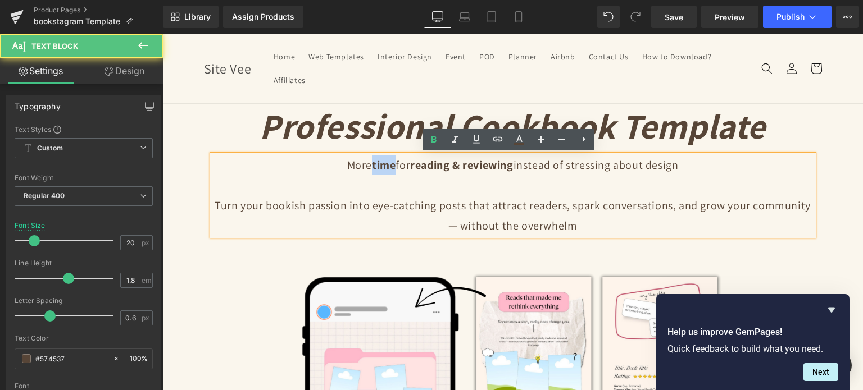
drag, startPoint x: 364, startPoint y: 167, endPoint x: 386, endPoint y: 167, distance: 22.5
click at [386, 167] on p "More time for reading & reviewing instead of stressing about design" at bounding box center [512, 165] width 601 height 20
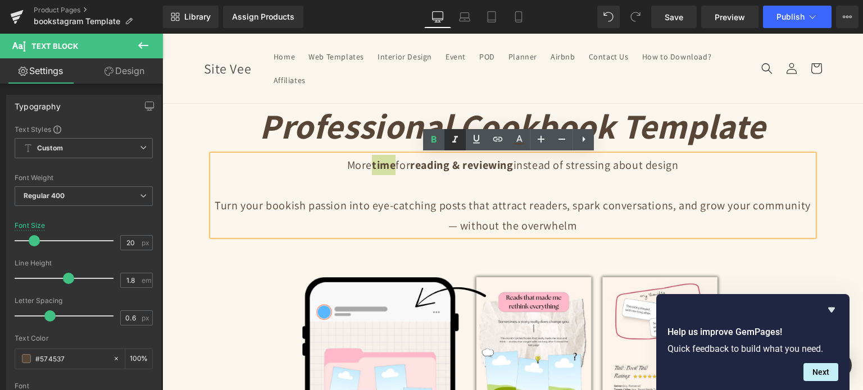
click at [458, 135] on icon at bounding box center [454, 139] width 13 height 13
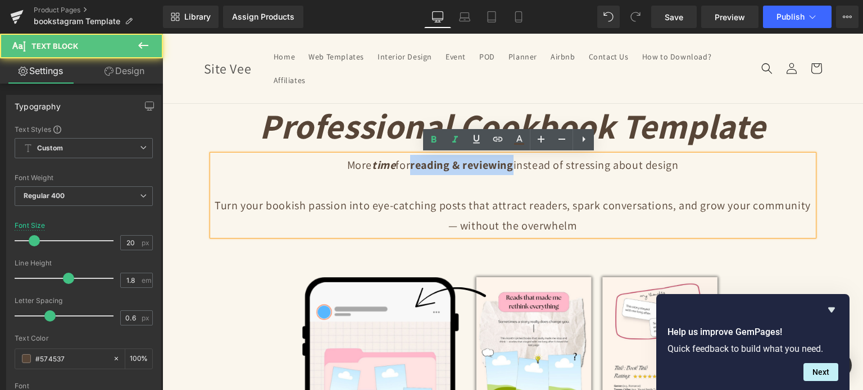
drag, startPoint x: 408, startPoint y: 164, endPoint x: 513, endPoint y: 164, distance: 105.0
click at [513, 164] on p "More time for reading & reviewing instead of stressing about design" at bounding box center [512, 165] width 601 height 20
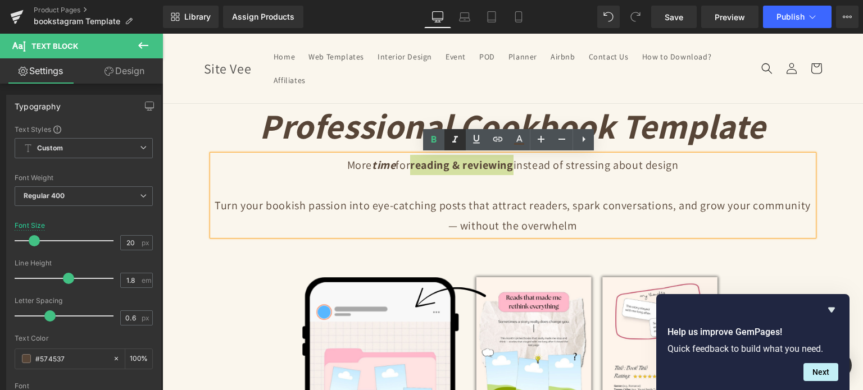
click at [453, 142] on icon at bounding box center [455, 139] width 6 height 7
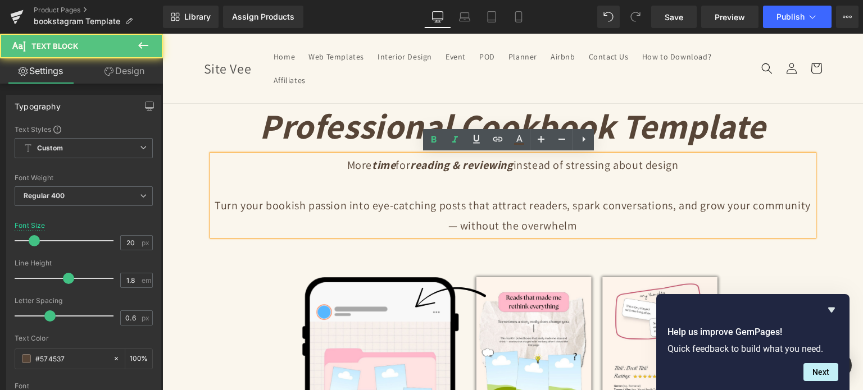
click at [678, 168] on p "More time for reading & reviewing instead of stressing about design" at bounding box center [512, 165] width 601 height 20
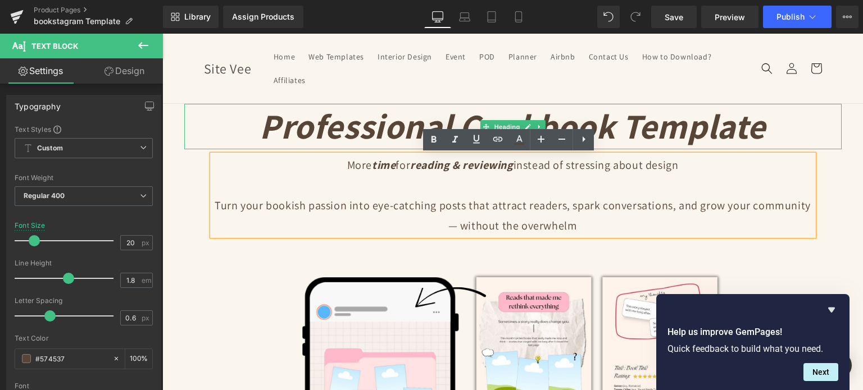
click at [363, 126] on icon "Professional Cookbook Template" at bounding box center [512, 125] width 506 height 45
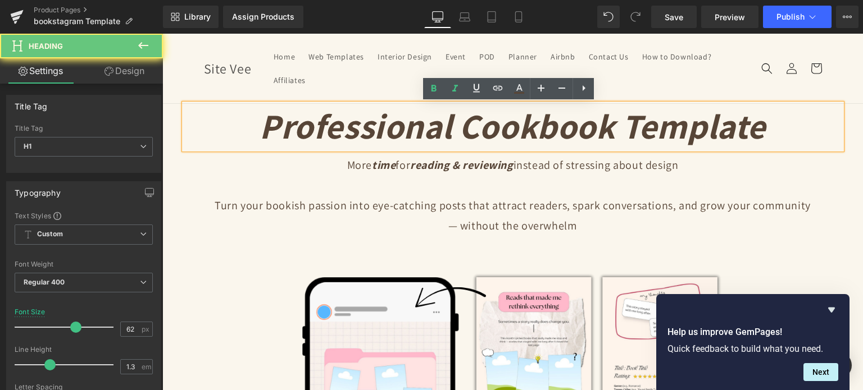
click at [363, 126] on icon "Professional Cookbook Template" at bounding box center [512, 125] width 506 height 45
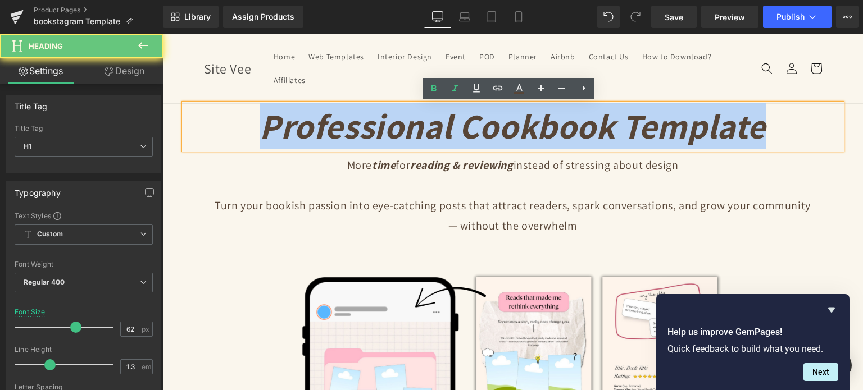
click at [363, 126] on icon "Professional Cookbook Template" at bounding box center [512, 125] width 506 height 45
paste div
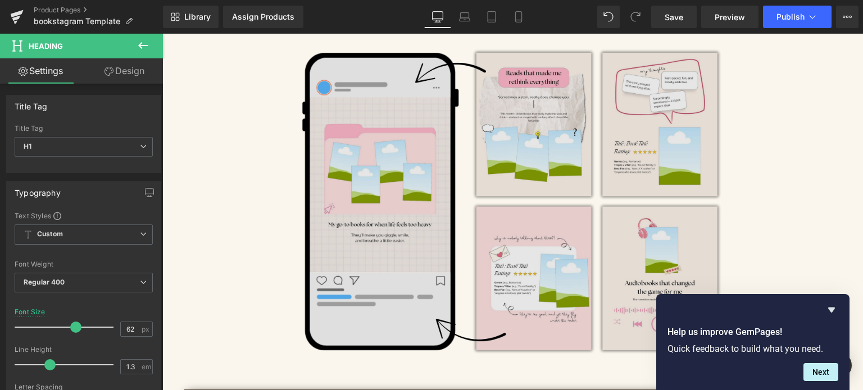
scroll to position [449, 0]
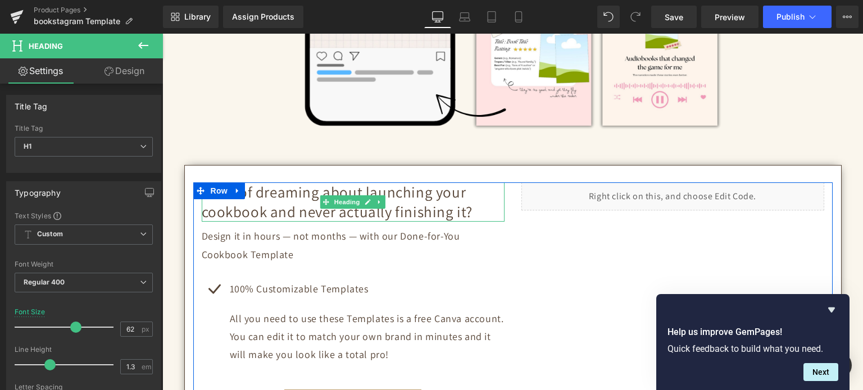
click at [294, 199] on h2 "Tired of dreaming about launching your cookbook and never actually finishing it?" at bounding box center [353, 201] width 303 height 39
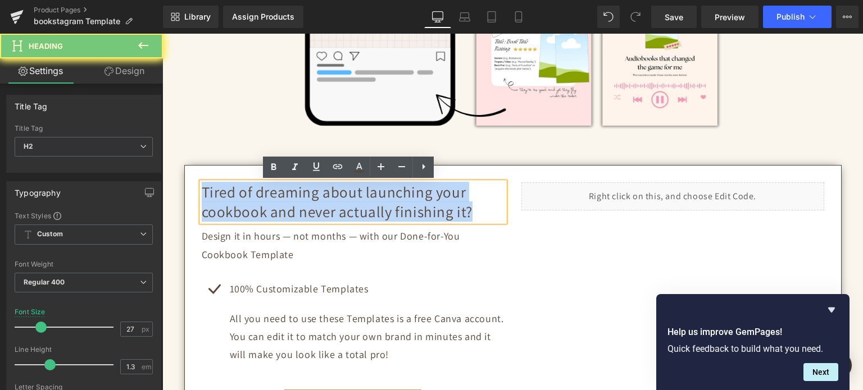
click at [294, 199] on h2 "Tired of dreaming about launching your cookbook and never actually finishing it?" at bounding box center [353, 201] width 303 height 39
paste div
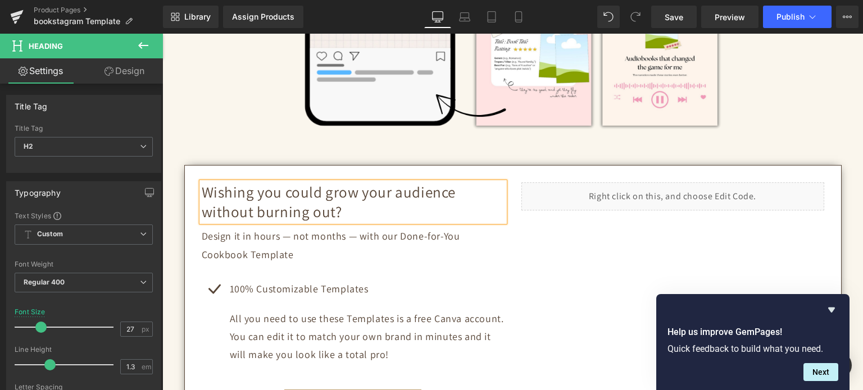
click at [310, 199] on h2 "Wishing you could grow your audience without burning out?" at bounding box center [353, 201] width 303 height 39
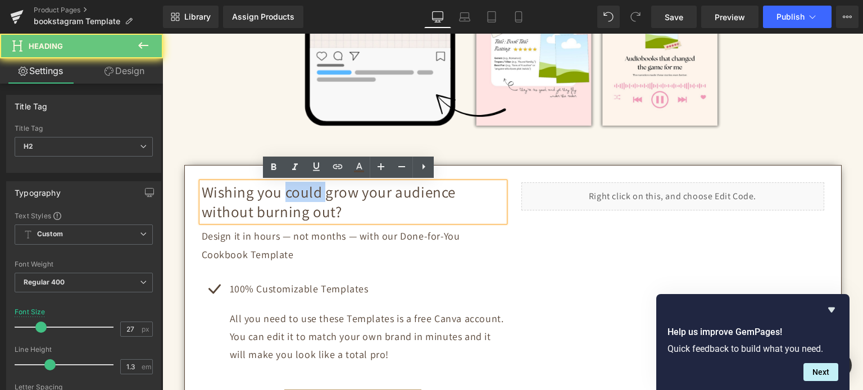
click at [310, 199] on h2 "Wishing you could grow your audience without burning out?" at bounding box center [353, 201] width 303 height 39
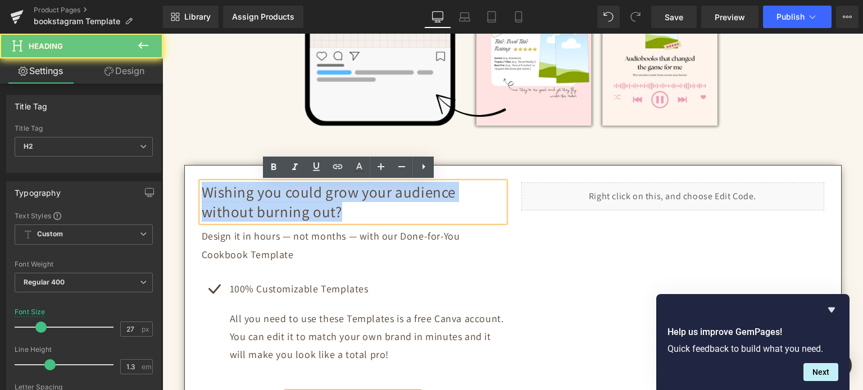
click at [310, 199] on h2 "Wishing you could grow your audience without burning out?" at bounding box center [353, 201] width 303 height 39
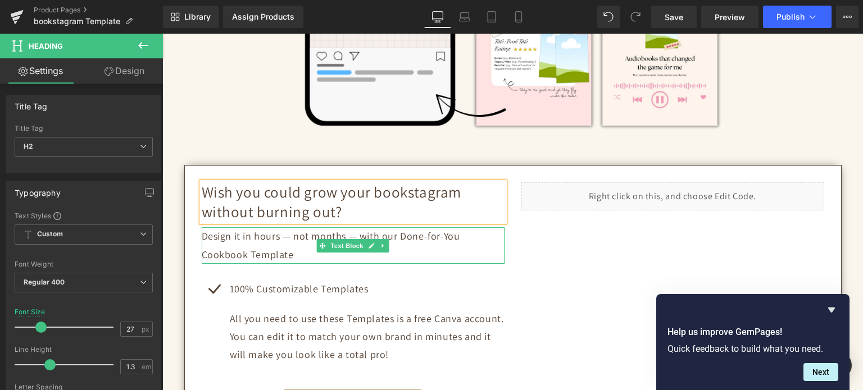
click at [291, 238] on p "Design it in hours — not months — with our Done-for-You Cookbook Template" at bounding box center [353, 245] width 303 height 36
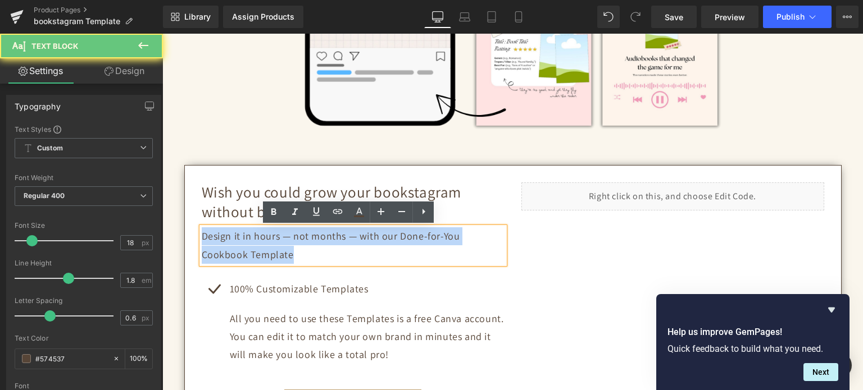
click at [291, 238] on p "Design it in hours — not months — with our Done-for-You Cookbook Template" at bounding box center [353, 245] width 303 height 36
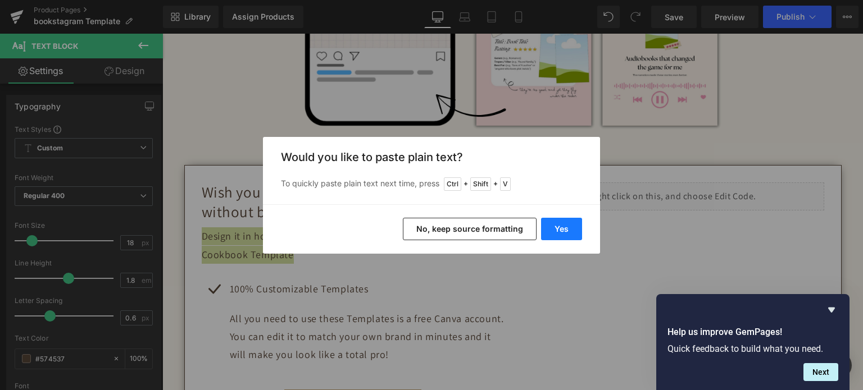
click at [565, 227] on button "Yes" at bounding box center [561, 229] width 41 height 22
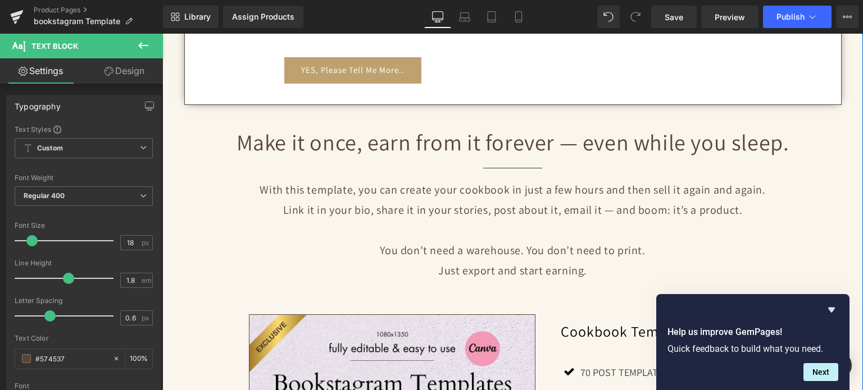
scroll to position [786, 0]
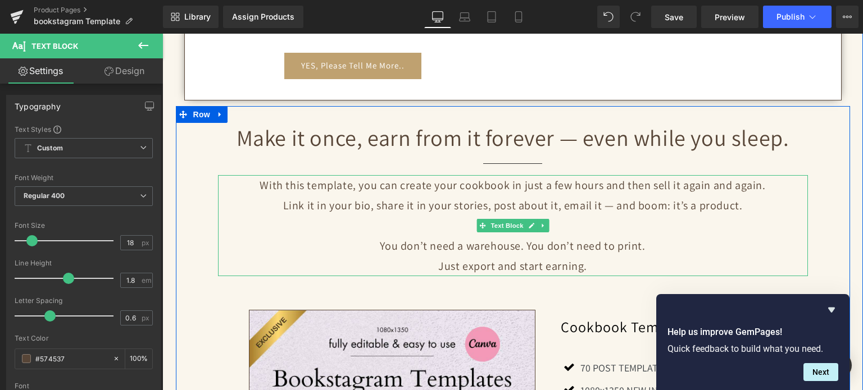
click at [438, 203] on p "Link it in your bio, share it in your stories, post about it, email it — and bo…" at bounding box center [513, 205] width 590 height 20
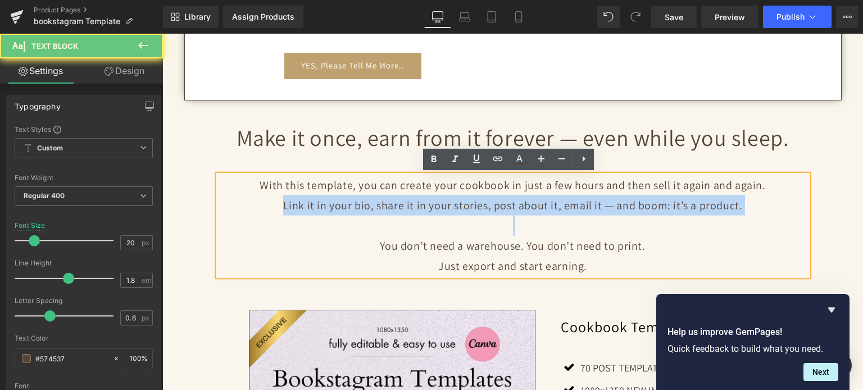
click at [438, 202] on p "Link it in your bio, share it in your stories, post about it, email it — and bo…" at bounding box center [513, 205] width 590 height 20
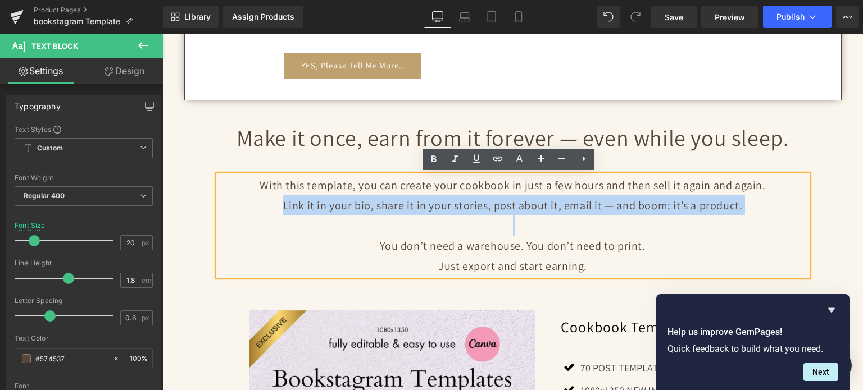
click at [571, 226] on p at bounding box center [513, 226] width 590 height 20
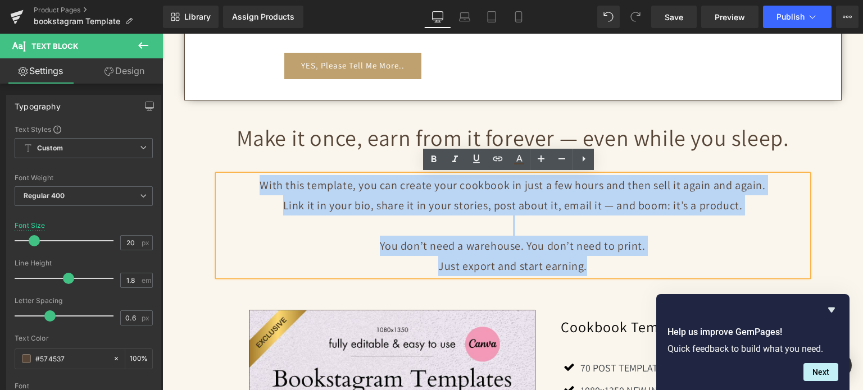
drag, startPoint x: 597, startPoint y: 267, endPoint x: 250, endPoint y: 177, distance: 358.3
click at [250, 177] on div "With this template, you can create your cookbook in just a few hours and then s…" at bounding box center [513, 225] width 590 height 101
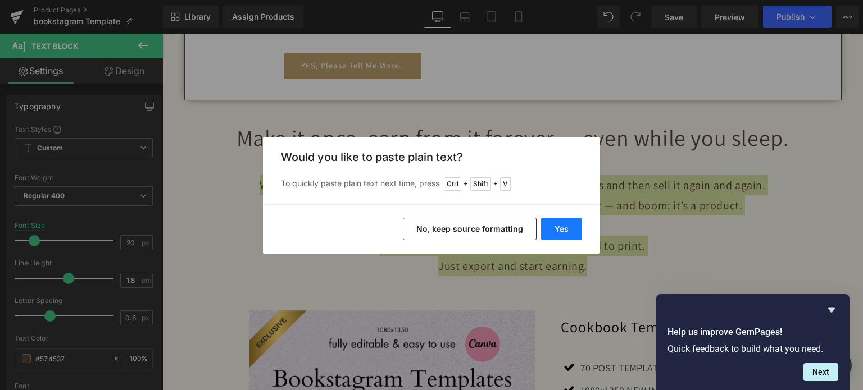
click at [564, 226] on button "Yes" at bounding box center [561, 229] width 41 height 22
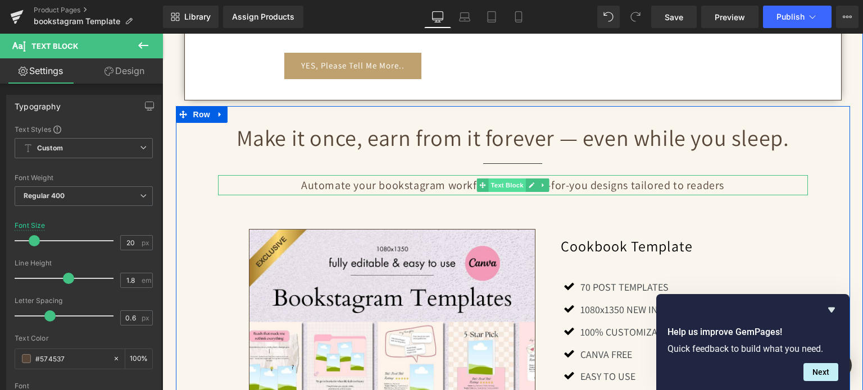
click at [490, 188] on span "Text Block" at bounding box center [506, 185] width 37 height 13
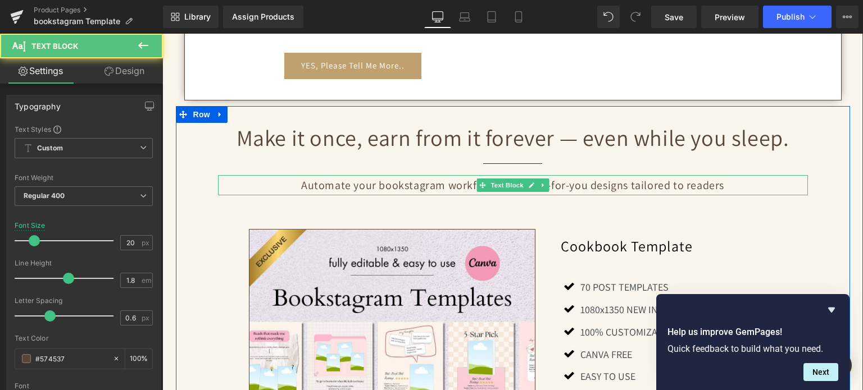
click at [445, 188] on p "Automate your bookstagram workflow with done-for-you designs tailored to readers" at bounding box center [513, 185] width 590 height 20
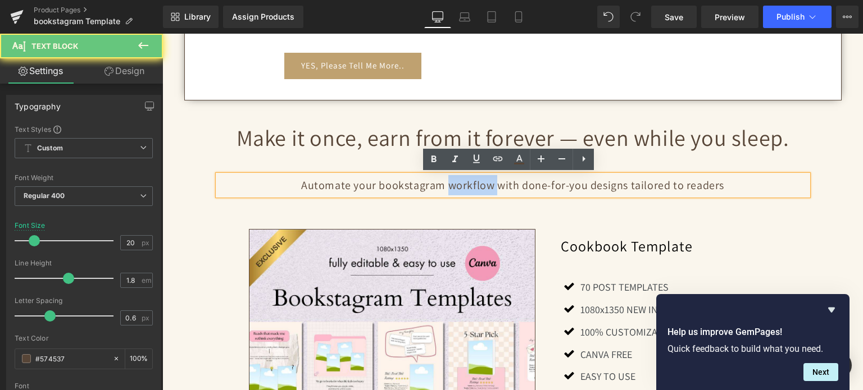
click at [445, 188] on p "Automate your bookstagram workflow with done-for-you designs tailored to readers" at bounding box center [513, 185] width 590 height 20
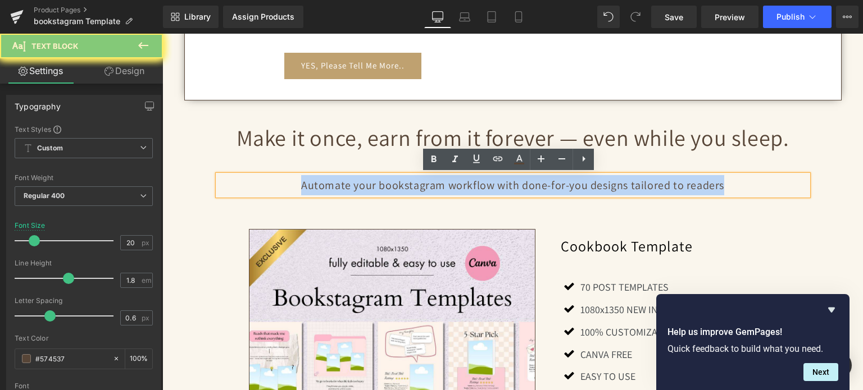
click at [445, 188] on p "Automate your bookstagram workflow with done-for-you designs tailored to readers" at bounding box center [513, 185] width 590 height 20
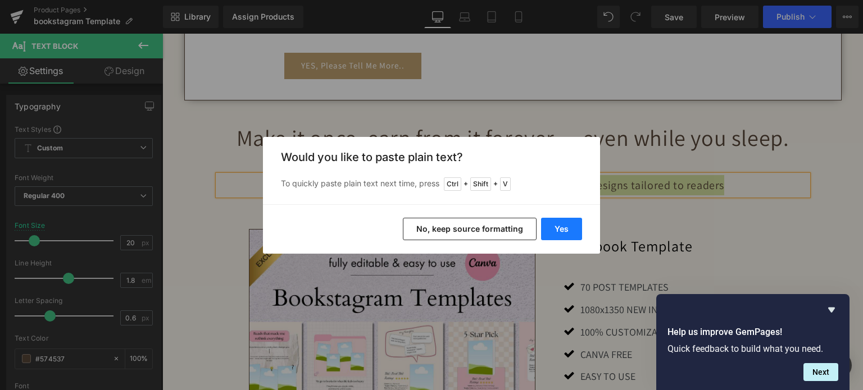
click at [573, 227] on button "Yes" at bounding box center [561, 229] width 41 height 22
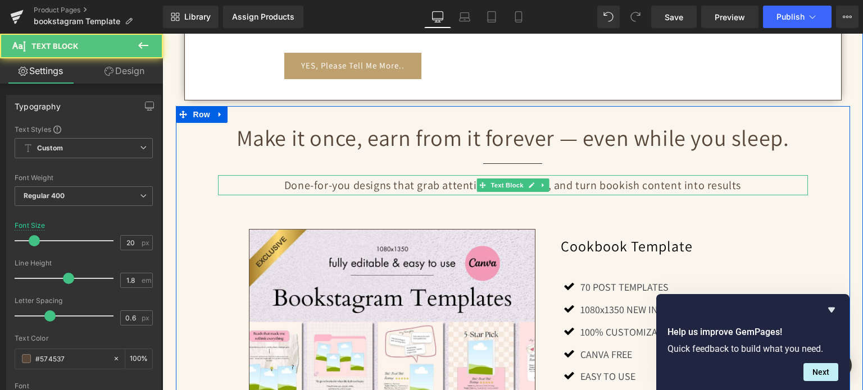
click at [451, 188] on p "Done-for-you designs that grab attention, build trust, and turn bookish content…" at bounding box center [513, 185] width 590 height 20
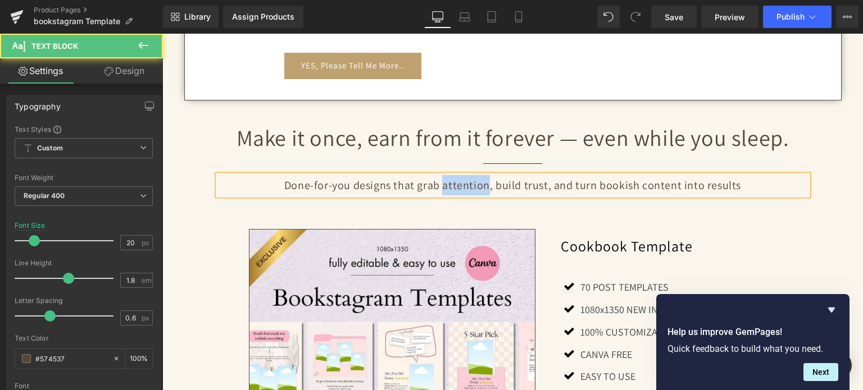
click at [451, 188] on p "Done-for-you designs that grab attention, build trust, and turn bookish content…" at bounding box center [513, 185] width 590 height 20
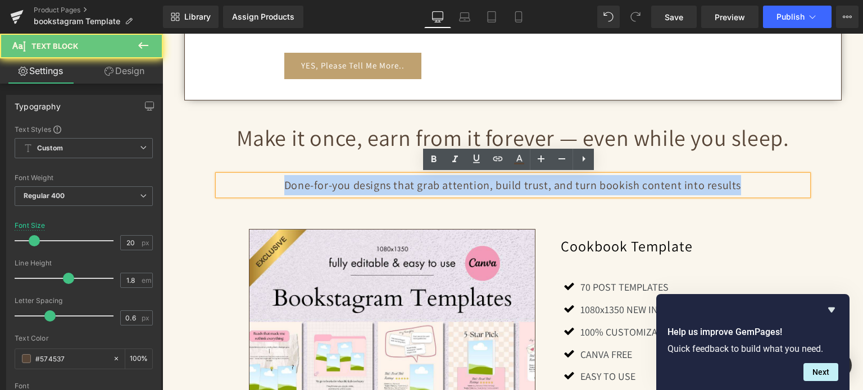
click at [451, 188] on p "Done-for-you designs that grab attention, build trust, and turn bookish content…" at bounding box center [513, 185] width 590 height 20
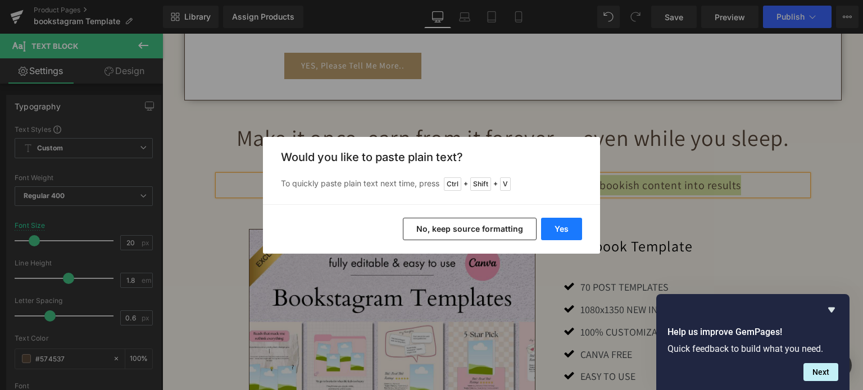
drag, startPoint x: 563, startPoint y: 223, endPoint x: 392, endPoint y: 190, distance: 173.9
click at [563, 224] on button "Yes" at bounding box center [561, 229] width 41 height 22
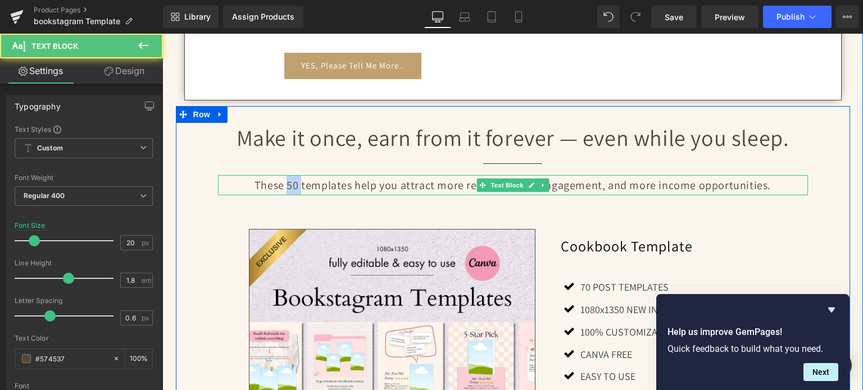
drag, startPoint x: 300, startPoint y: 186, endPoint x: 286, endPoint y: 186, distance: 13.5
click at [286, 186] on p "These 50 templates help you attract more readers, more engagement, and more inc…" at bounding box center [513, 185] width 590 height 20
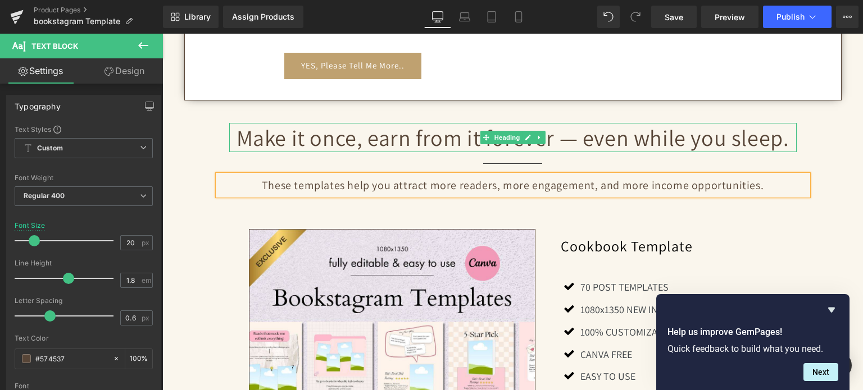
click at [397, 143] on h2 "Make it once, earn from it forever — even while you sleep." at bounding box center [512, 137] width 567 height 29
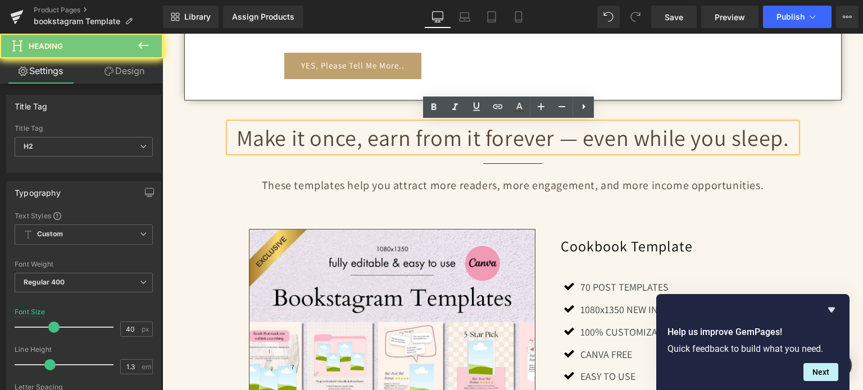
click at [397, 143] on h2 "Make it once, earn from it forever — even while you sleep." at bounding box center [512, 137] width 567 height 29
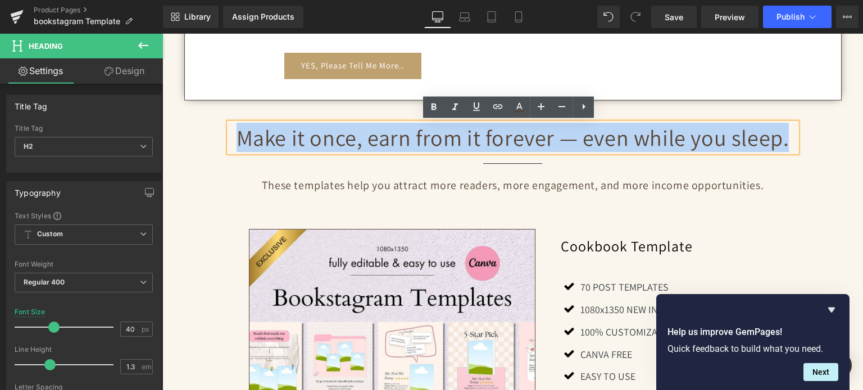
paste div
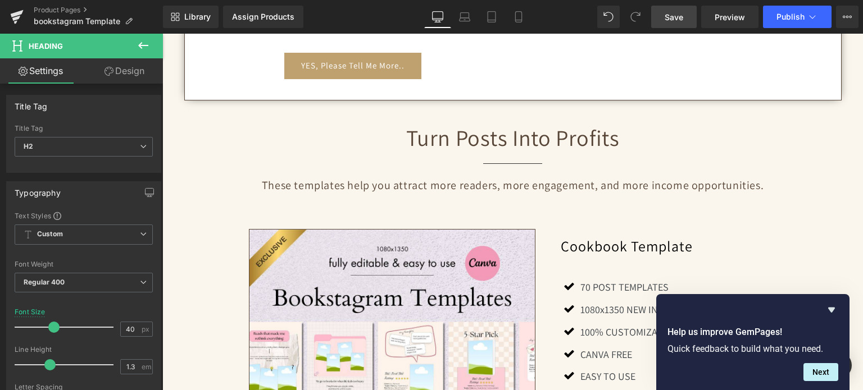
click at [671, 23] on link "Save" at bounding box center [673, 17] width 45 height 22
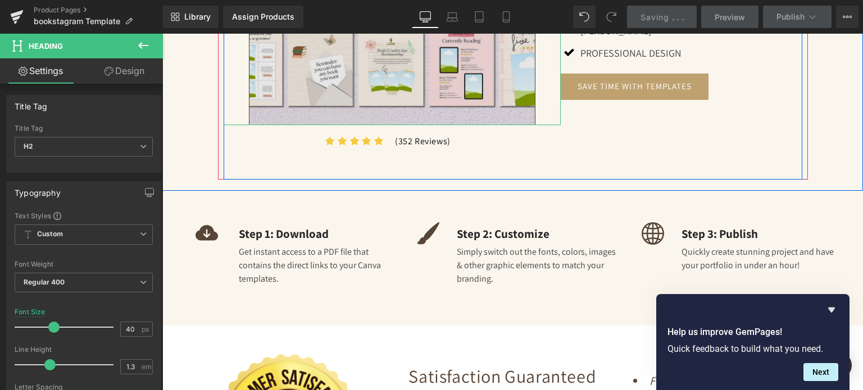
scroll to position [1179, 0]
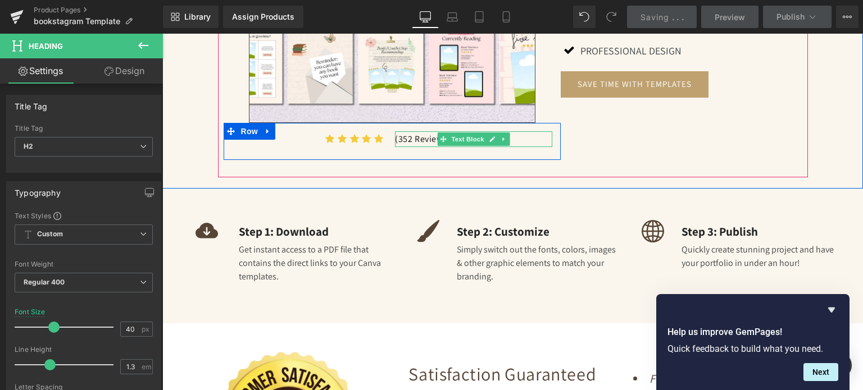
click at [403, 136] on p "(352 Reviews)" at bounding box center [473, 139] width 157 height 16
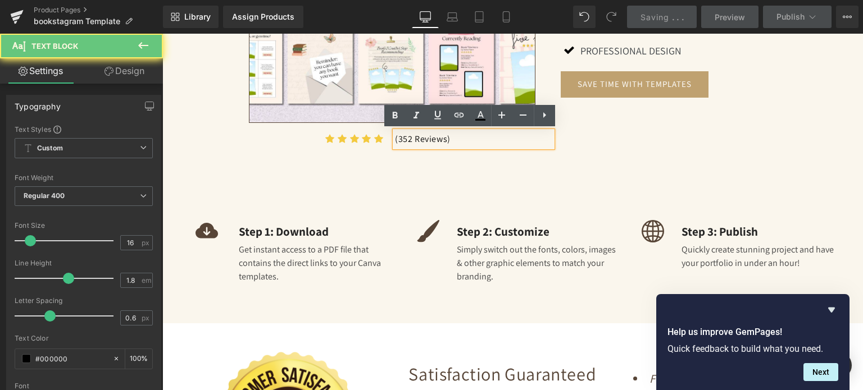
click at [398, 136] on p "(352 Reviews)" at bounding box center [473, 139] width 157 height 16
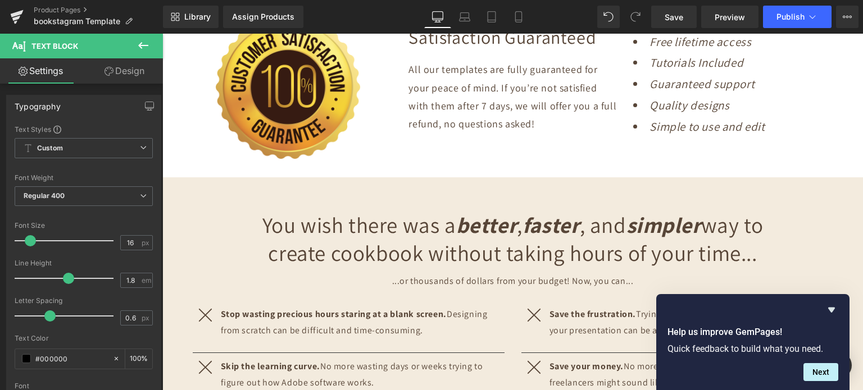
scroll to position [1572, 0]
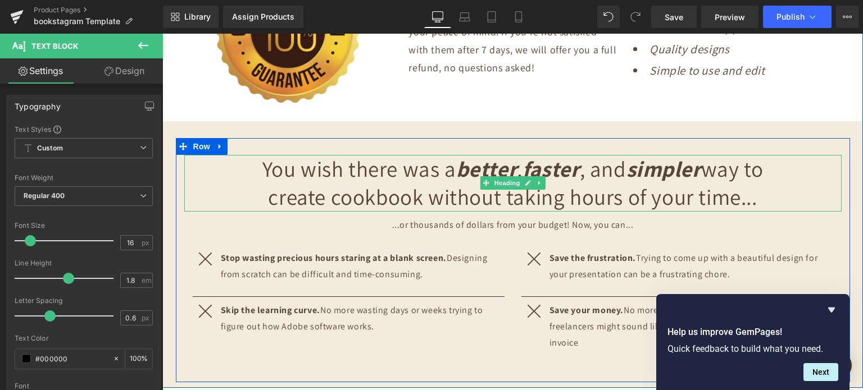
click at [415, 190] on h2 "You wish there was a better , faster , and simpler way to create cookbook witho…" at bounding box center [512, 183] width 545 height 57
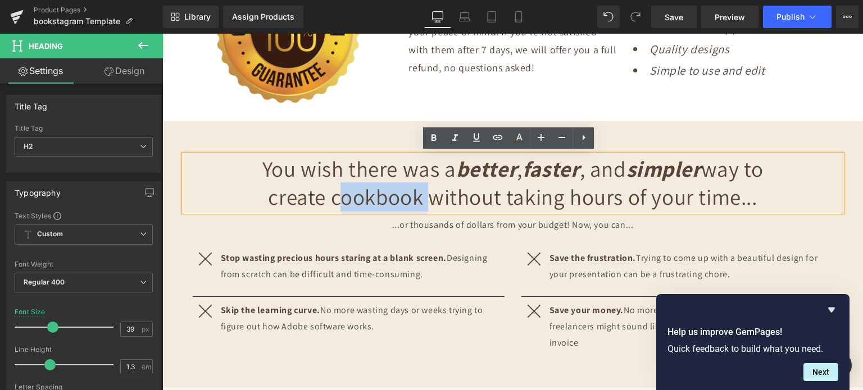
drag, startPoint x: 418, startPoint y: 195, endPoint x: 327, endPoint y: 204, distance: 91.4
click at [327, 204] on h2 "You wish there was a better , faster , and simpler way to create cookbook witho…" at bounding box center [512, 183] width 545 height 57
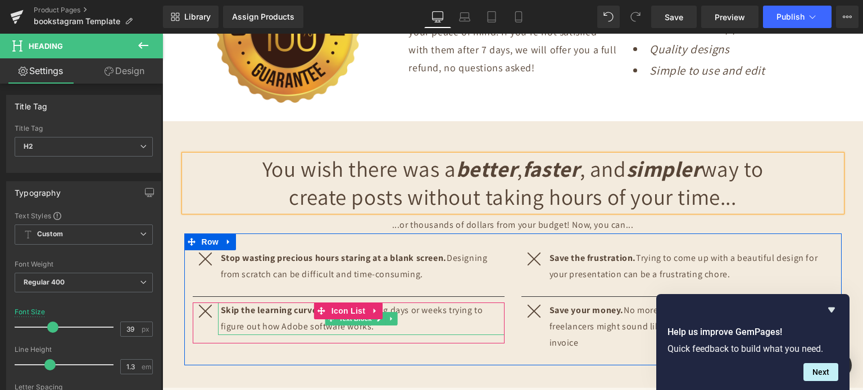
click at [304, 326] on p "Skip the learning curve. No more wasting days or weeks trying to figure out how…" at bounding box center [363, 319] width 284 height 33
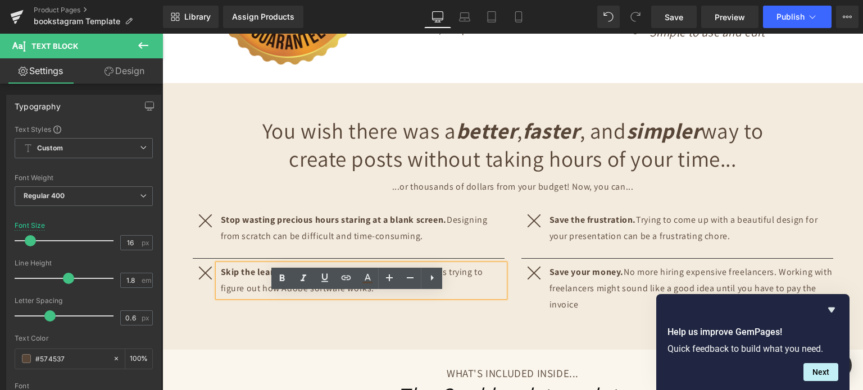
scroll to position [1628, 0]
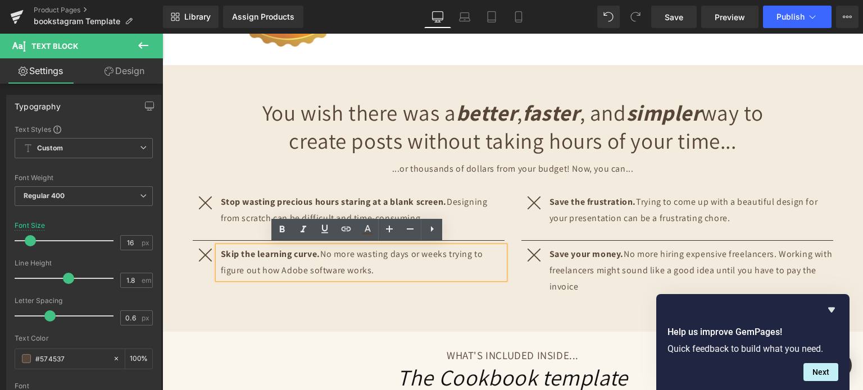
click at [575, 222] on div "Save the frustration. Trying to come up with a beautiful design for your presen…" at bounding box center [689, 210] width 286 height 33
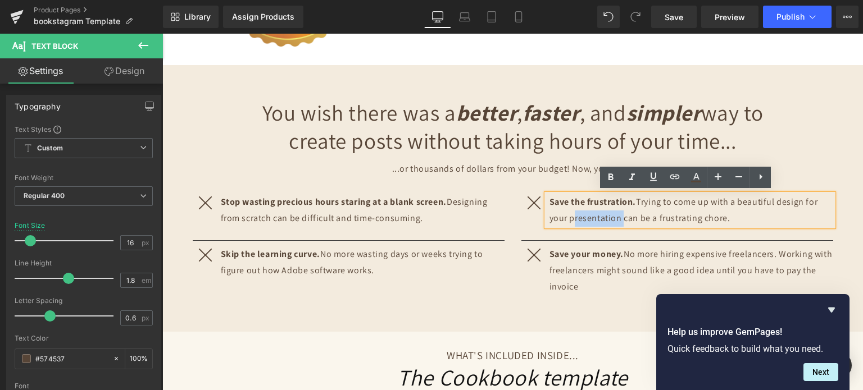
drag, startPoint x: 564, startPoint y: 216, endPoint x: 615, endPoint y: 217, distance: 51.1
click at [615, 217] on p "Save the frustration. Trying to come up with a beautiful design for your presen…" at bounding box center [691, 210] width 284 height 33
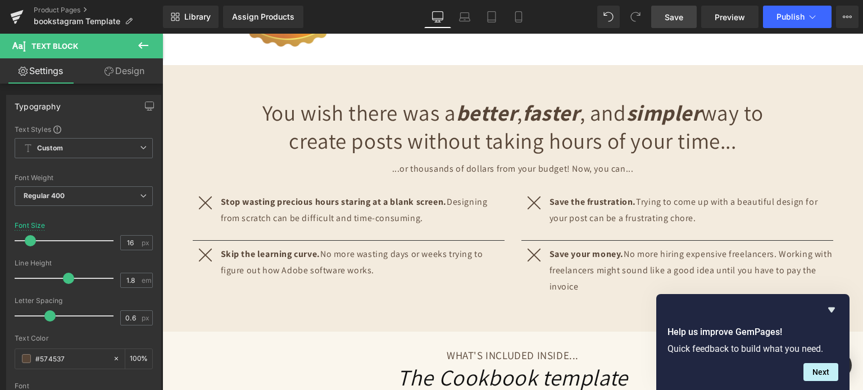
click at [687, 15] on link "Save" at bounding box center [673, 17] width 45 height 22
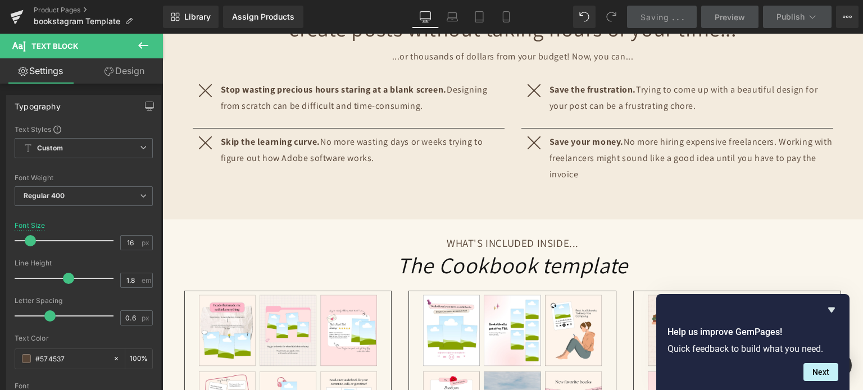
scroll to position [1909, 0]
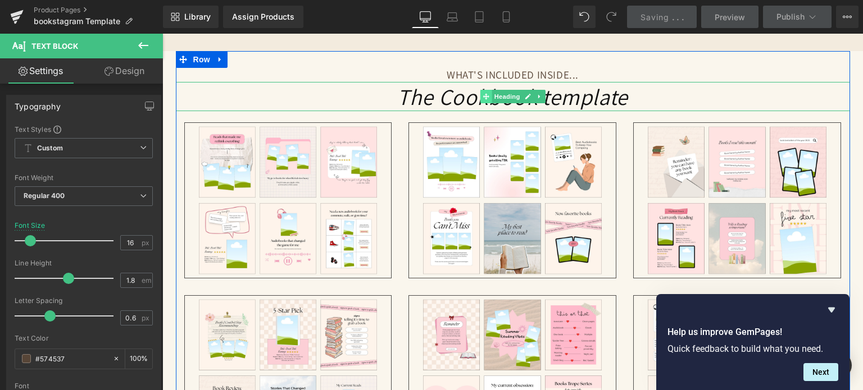
click at [482, 96] on icon at bounding box center [485, 96] width 6 height 7
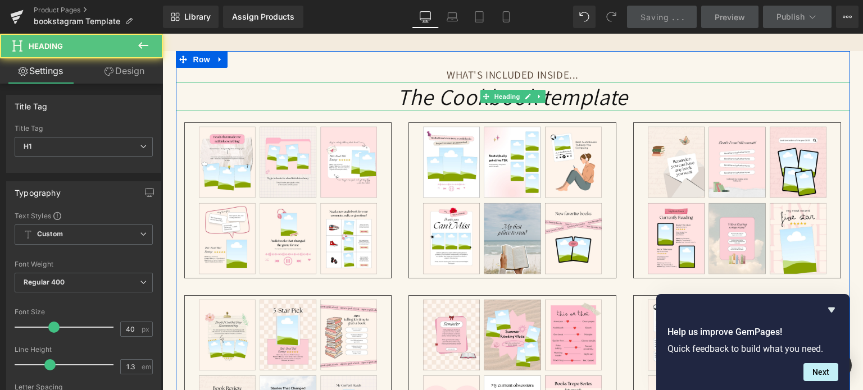
click at [459, 95] on icon "The Cookbook template" at bounding box center [512, 96] width 231 height 29
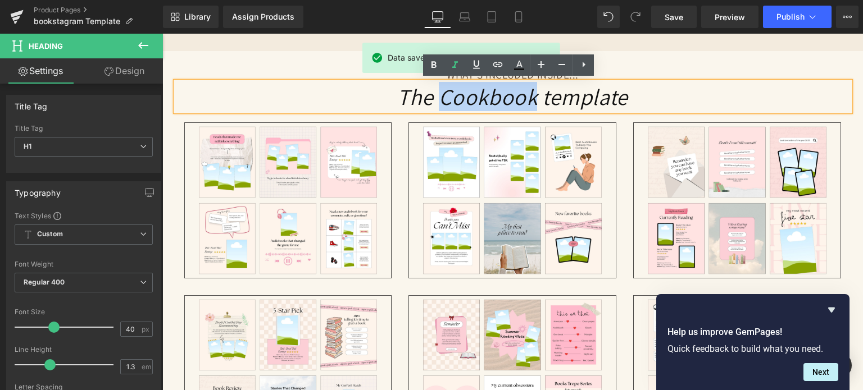
drag, startPoint x: 438, startPoint y: 93, endPoint x: 531, endPoint y: 94, distance: 93.2
click at [531, 94] on icon "The Cookbook template" at bounding box center [512, 96] width 231 height 29
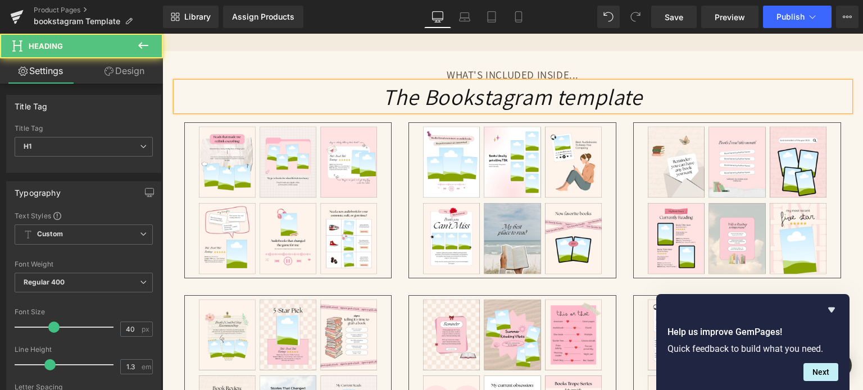
click at [645, 98] on h1 "The Bookstagram template" at bounding box center [513, 96] width 674 height 29
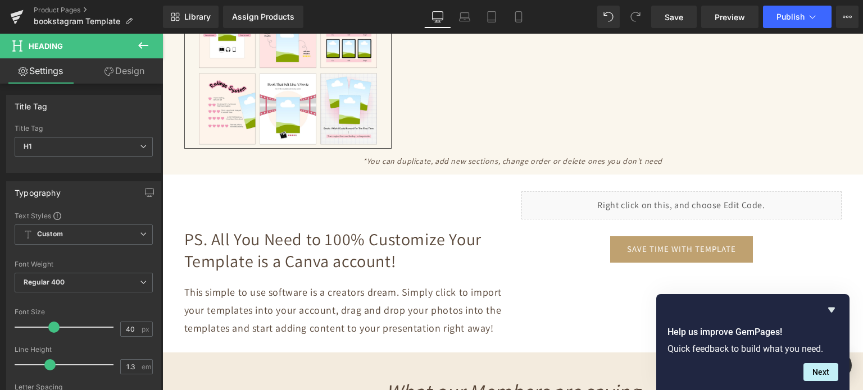
scroll to position [2415, 0]
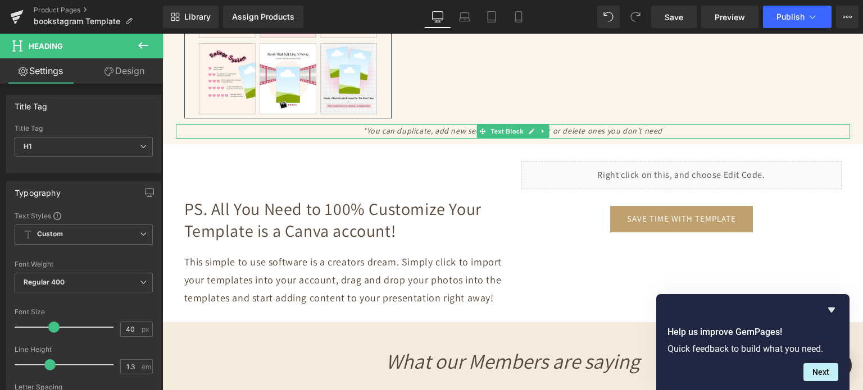
click at [592, 132] on icon "*You can duplicate, add new sections, change order or delete ones you don't need" at bounding box center [512, 131] width 299 height 10
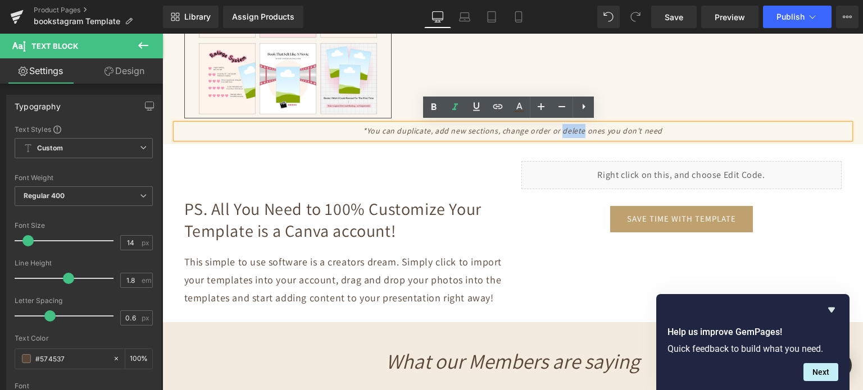
drag, startPoint x: 559, startPoint y: 129, endPoint x: 580, endPoint y: 130, distance: 20.8
click at [580, 130] on icon "*You can duplicate, add new sections, change order or delete ones you don't need" at bounding box center [512, 131] width 299 height 10
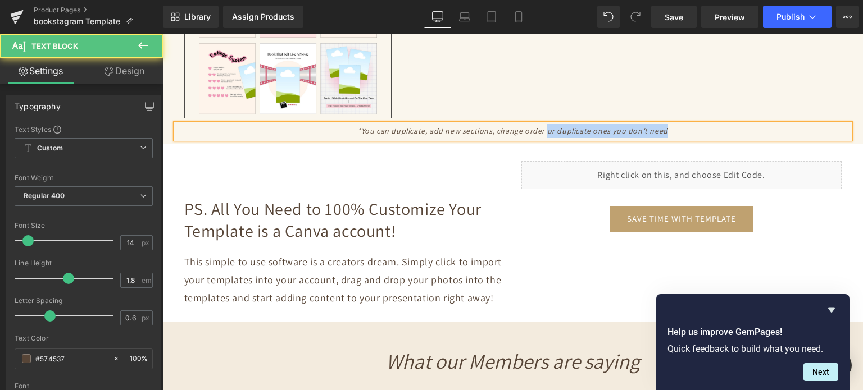
drag, startPoint x: 543, startPoint y: 129, endPoint x: 692, endPoint y: 124, distance: 149.4
click at [692, 124] on p "*You can duplicate, add new sections, change order or duplicate ones you don't …" at bounding box center [513, 131] width 674 height 14
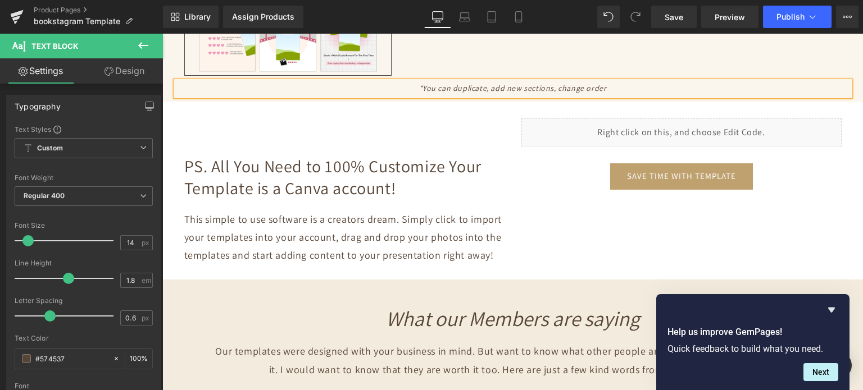
scroll to position [2527, 0]
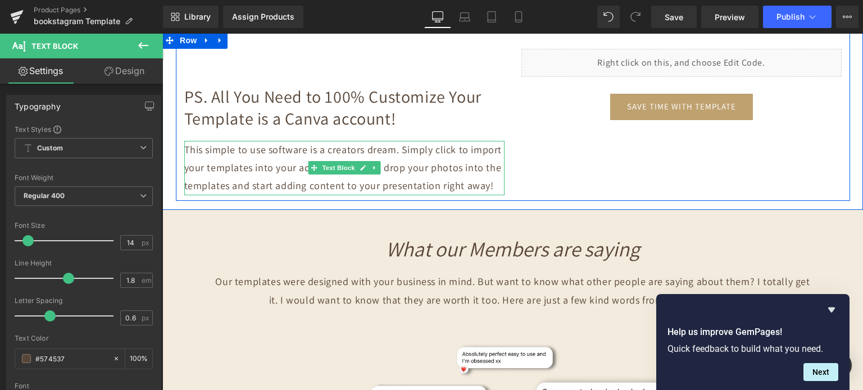
click at [412, 187] on p "This simple to use software is a creators dream. Simply click to import your te…" at bounding box center [344, 168] width 320 height 54
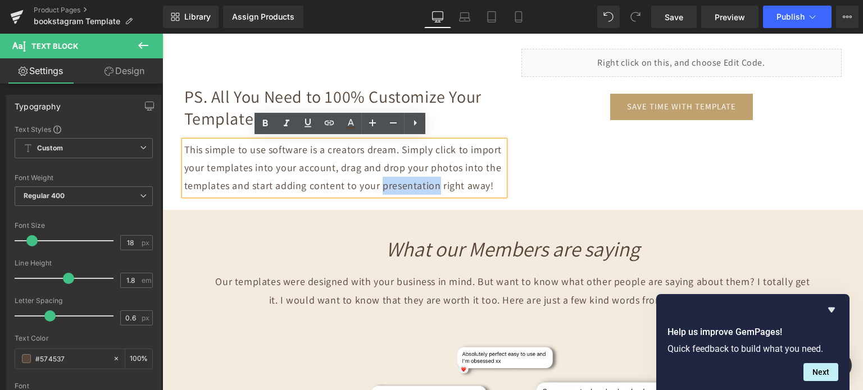
drag, startPoint x: 373, startPoint y: 185, endPoint x: 431, endPoint y: 186, distance: 57.3
click at [431, 186] on p "This simple to use software is a creators dream. Simply click to import your te…" at bounding box center [344, 168] width 320 height 54
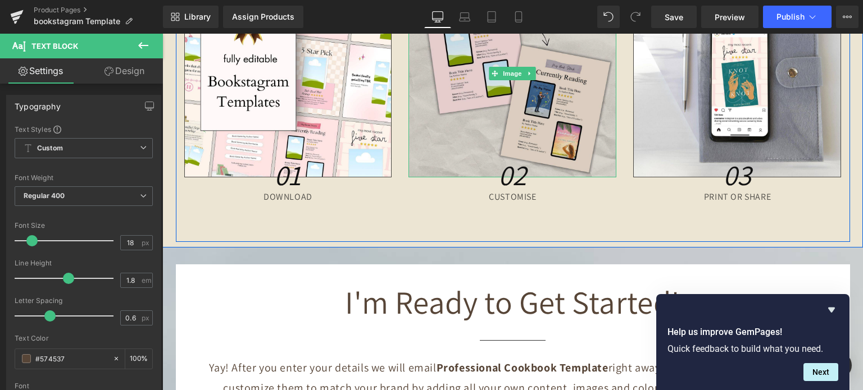
scroll to position [3482, 0]
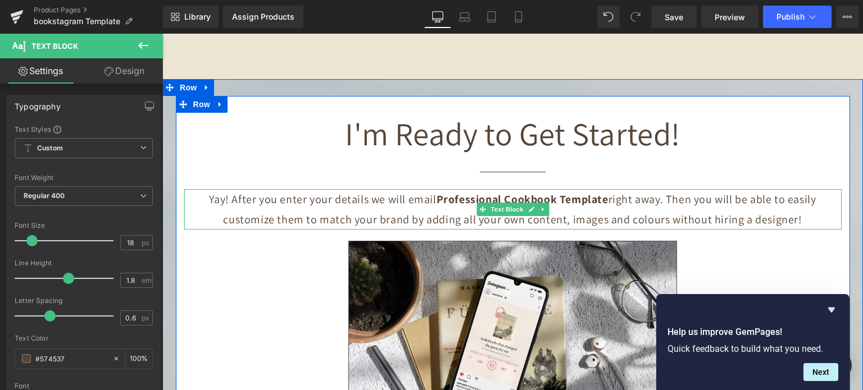
click at [438, 195] on b "Professional Cookbook Template" at bounding box center [522, 199] width 172 height 15
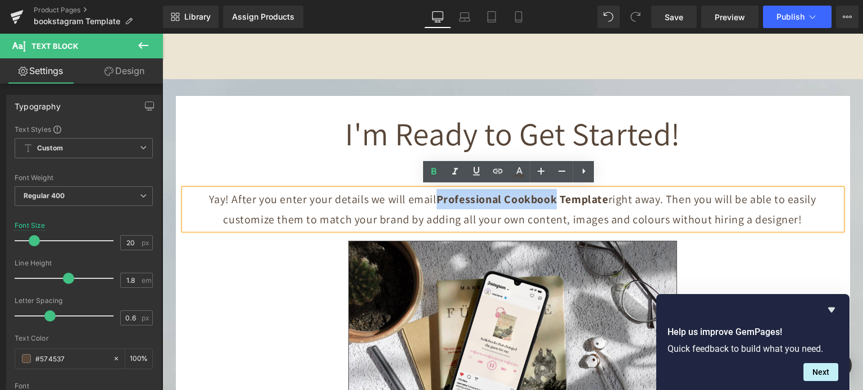
drag, startPoint x: 432, startPoint y: 195, endPoint x: 548, endPoint y: 200, distance: 115.8
click at [548, 200] on b "Professional Cookbook Template" at bounding box center [522, 199] width 172 height 15
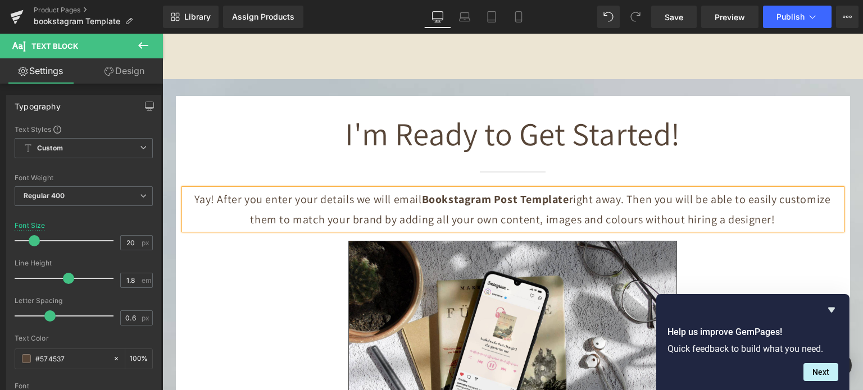
click at [561, 199] on b "Bookstagram Post Template" at bounding box center [495, 199] width 147 height 15
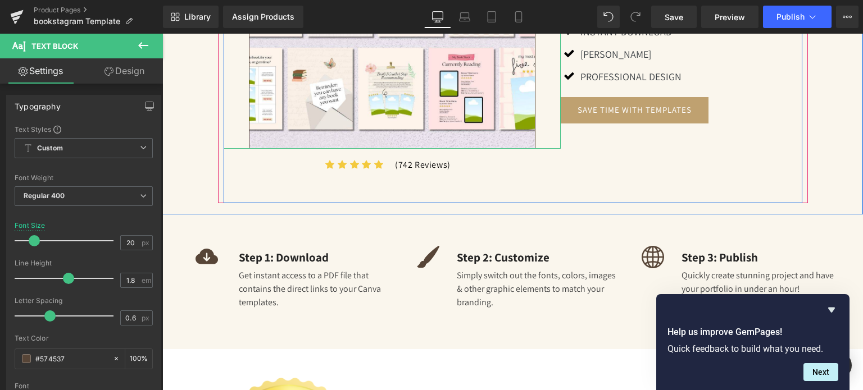
scroll to position [1179, 0]
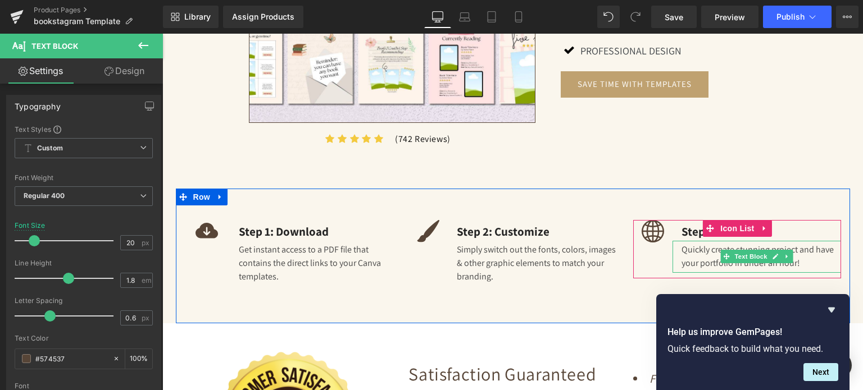
click at [710, 264] on div "Quickly create stunning project and have your portfolio in under an hour!" at bounding box center [756, 257] width 168 height 32
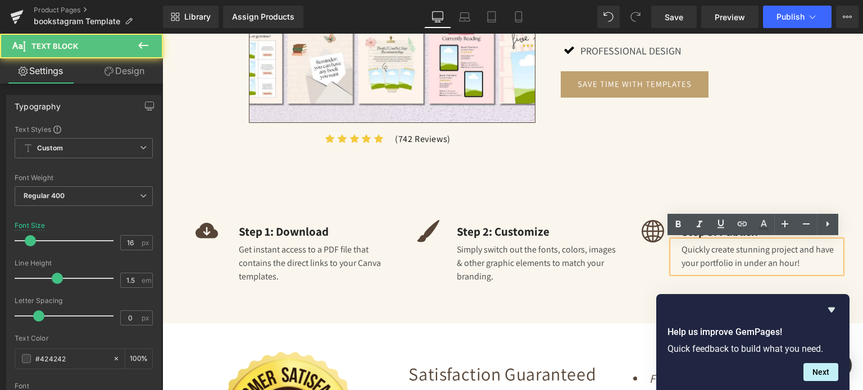
click at [708, 254] on div "Quickly create stunning project and have your portfolio in under an hour!" at bounding box center [756, 257] width 168 height 32
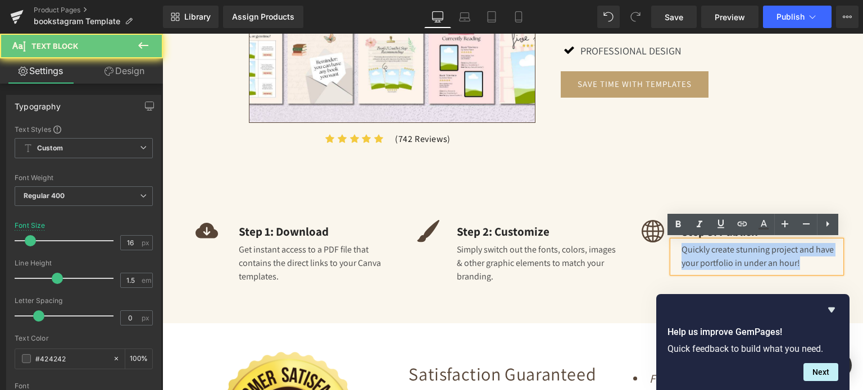
click at [708, 254] on div "Quickly create stunning project and have your portfolio in under an hour!" at bounding box center [756, 257] width 168 height 32
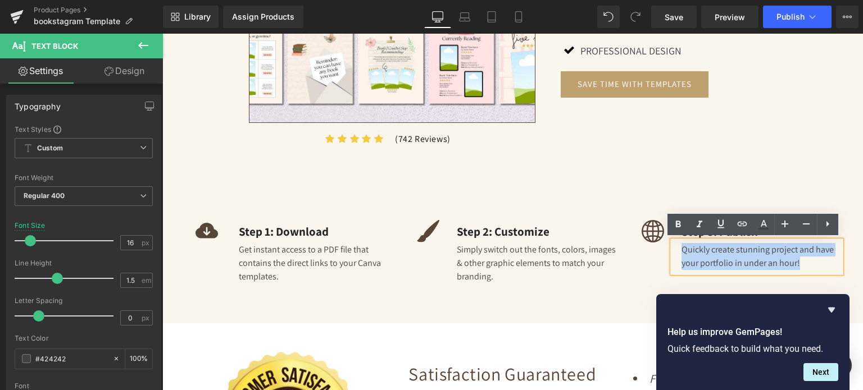
copy div "Quickly create stunning project and have your portfolio in under an hour!"
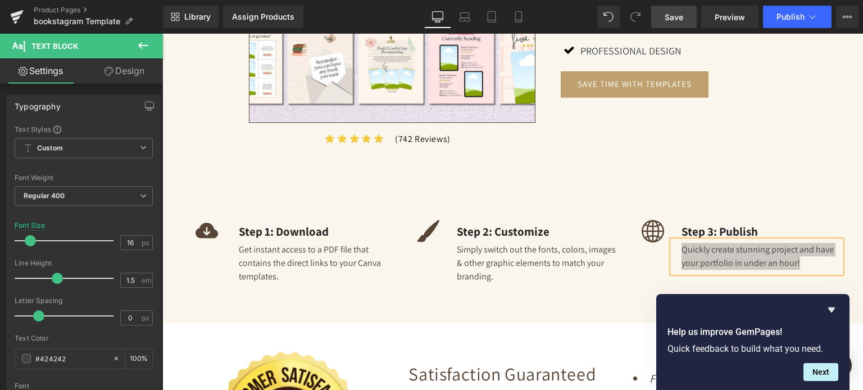
click at [665, 13] on span "Save" at bounding box center [673, 17] width 19 height 12
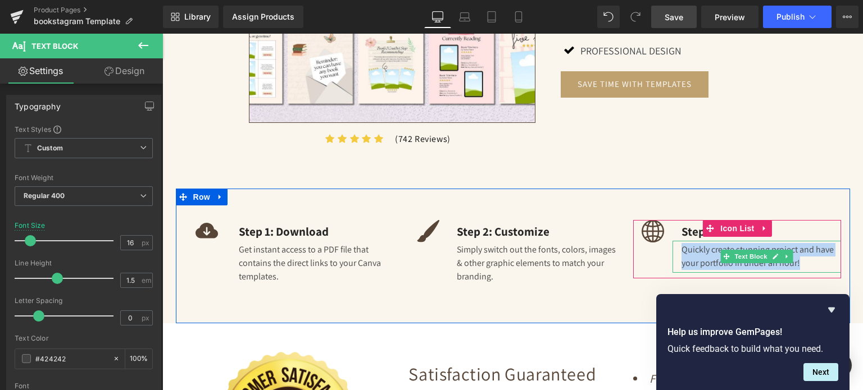
click at [690, 254] on div "Quickly create stunning project and have your portfolio in under an hour!" at bounding box center [756, 257] width 168 height 32
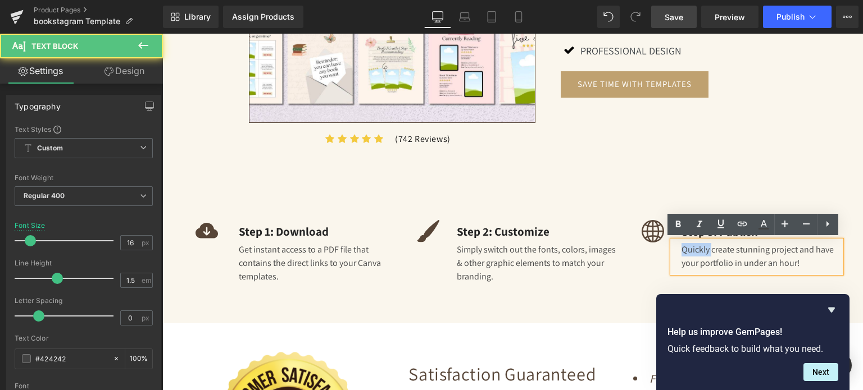
click at [690, 254] on div "Quickly create stunning project and have your portfolio in under an hour!" at bounding box center [756, 257] width 168 height 32
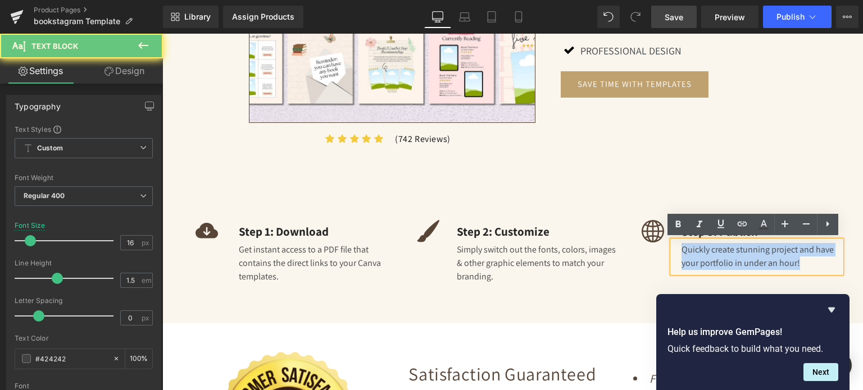
click at [690, 254] on div "Quickly create stunning project and have your portfolio in under an hour!" at bounding box center [756, 257] width 168 height 32
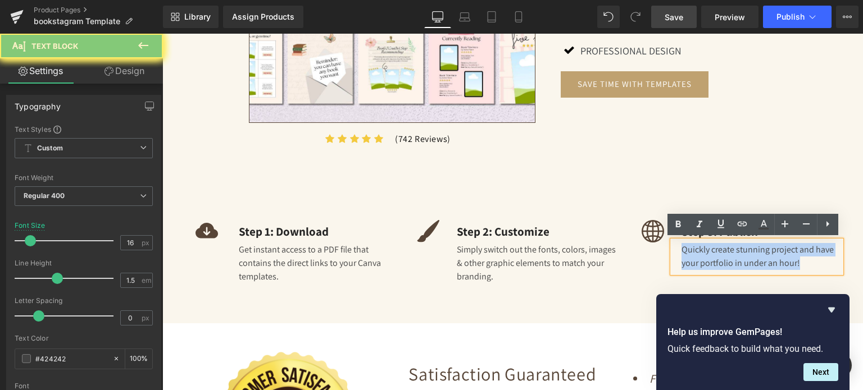
click at [690, 255] on div "Quickly create stunning project and have your portfolio in under an hour!" at bounding box center [756, 257] width 168 height 32
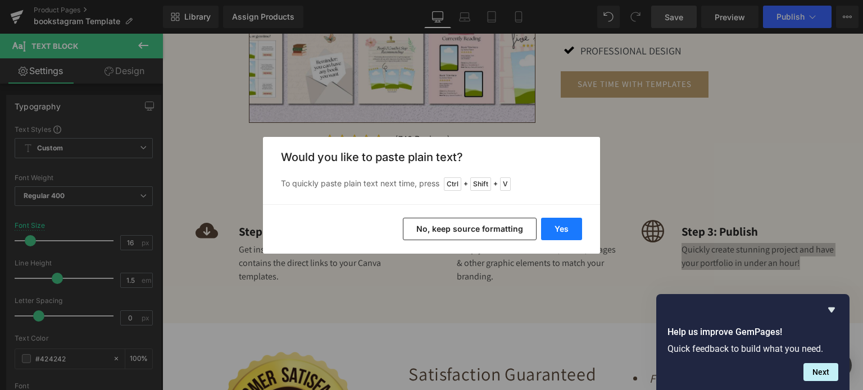
click at [551, 224] on button "Yes" at bounding box center [561, 229] width 41 height 22
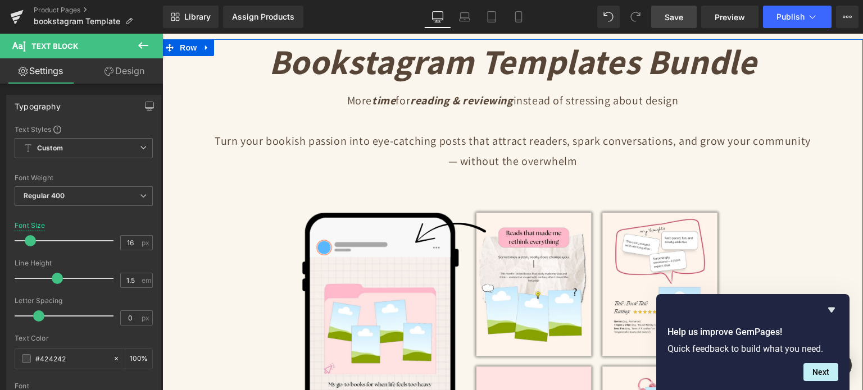
scroll to position [56, 0]
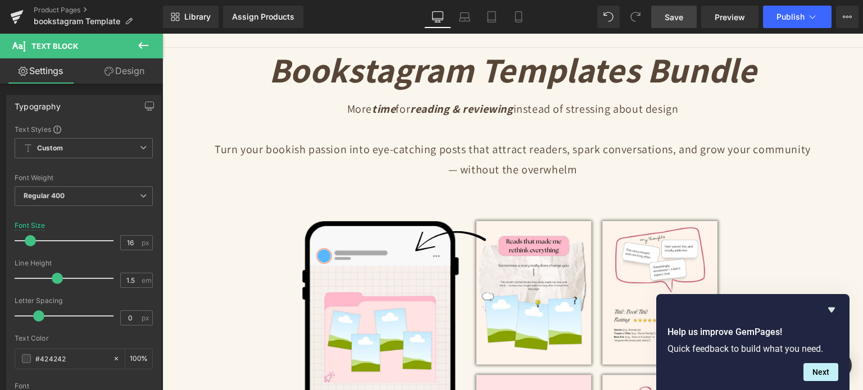
click at [668, 18] on span "Save" at bounding box center [673, 17] width 19 height 12
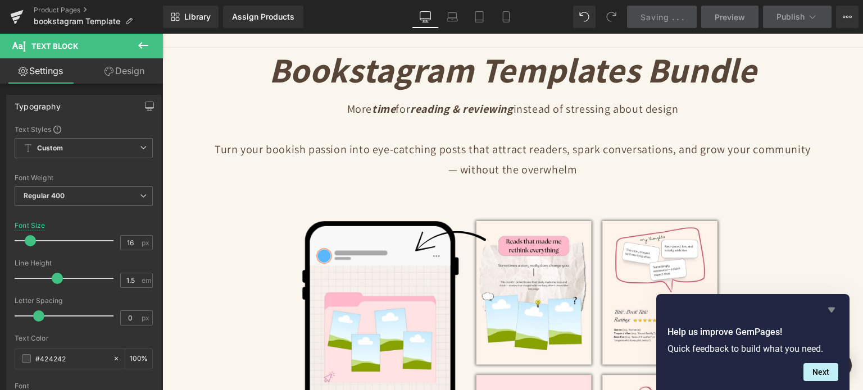
click at [831, 309] on icon "Hide survey" at bounding box center [831, 310] width 7 height 5
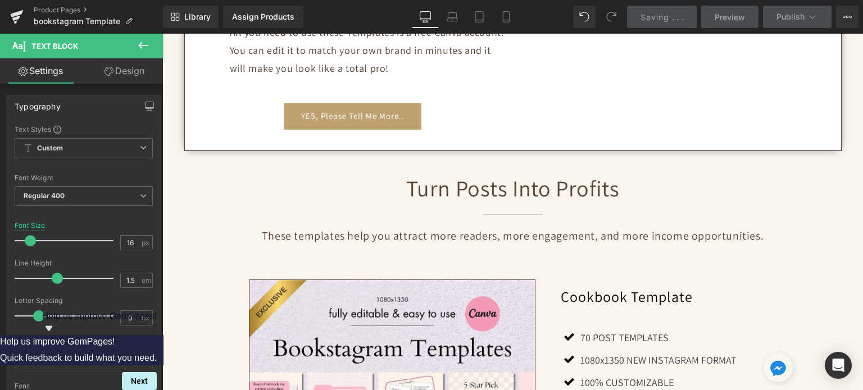
scroll to position [749, 0]
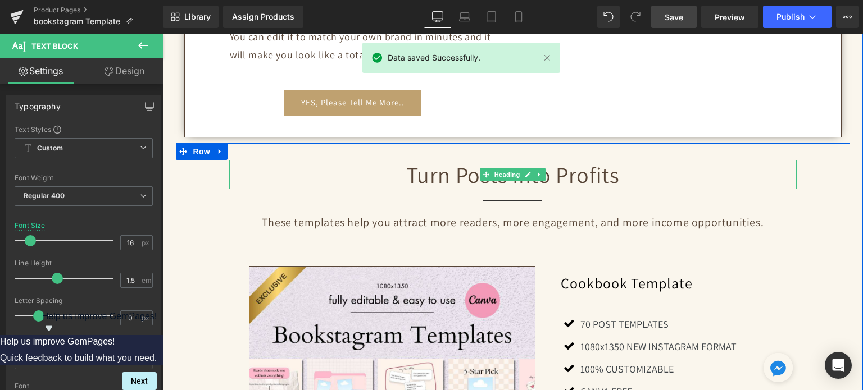
click at [470, 171] on h2 "Turn Posts Into Profits" at bounding box center [512, 174] width 567 height 29
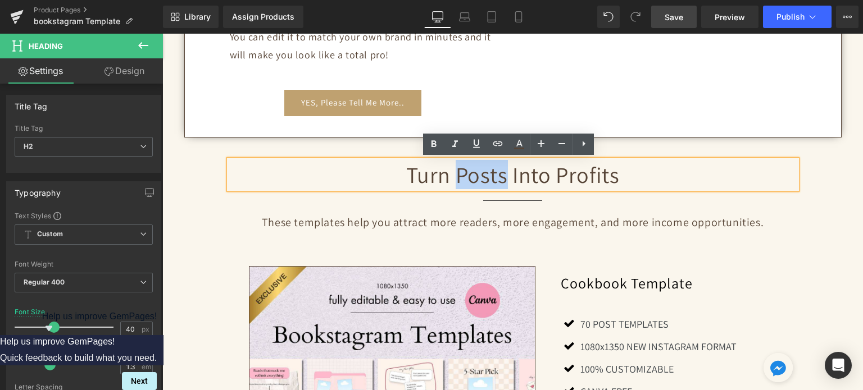
drag, startPoint x: 451, startPoint y: 171, endPoint x: 502, endPoint y: 171, distance: 50.5
click at [502, 171] on h2 "Turn Posts Into Profits" at bounding box center [512, 174] width 567 height 29
click at [451, 146] on icon at bounding box center [454, 144] width 13 height 13
click at [433, 143] on icon at bounding box center [433, 144] width 13 height 13
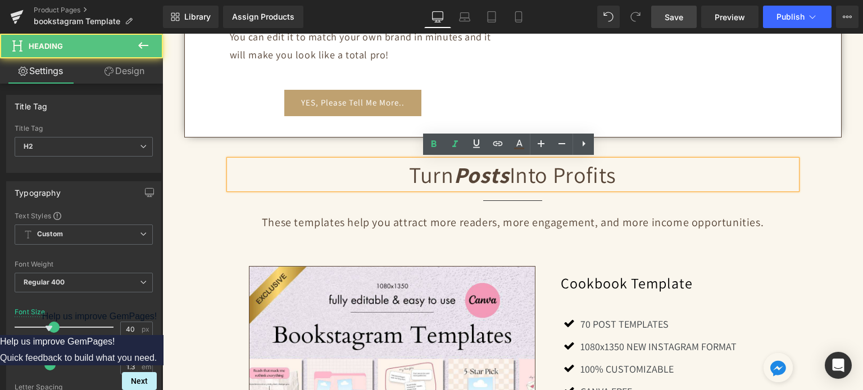
drag, startPoint x: 555, startPoint y: 167, endPoint x: 563, endPoint y: 159, distance: 11.9
click at [619, 170] on h2 "Turn Posts Into Profits" at bounding box center [512, 174] width 567 height 29
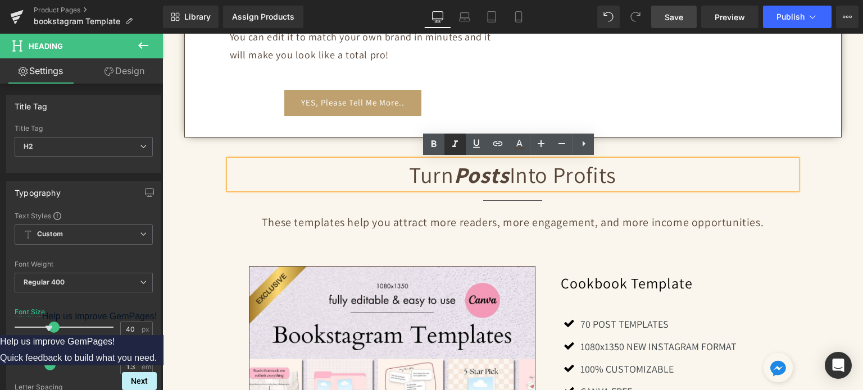
click at [459, 142] on icon at bounding box center [454, 144] width 13 height 13
click at [431, 143] on icon at bounding box center [433, 143] width 5 height 7
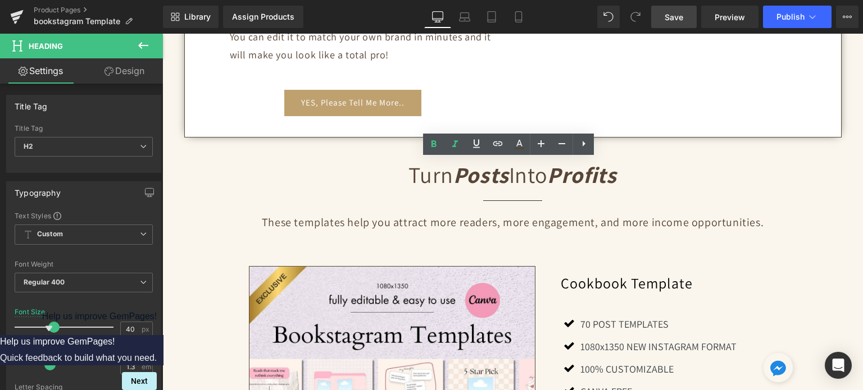
click at [672, 24] on link "Save" at bounding box center [673, 17] width 45 height 22
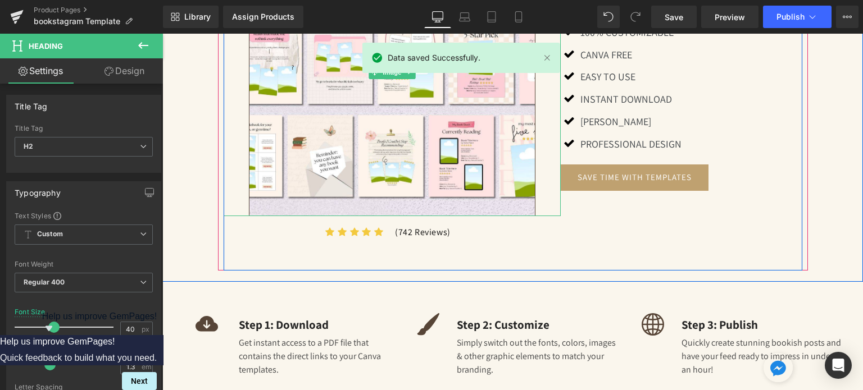
scroll to position [1198, 0]
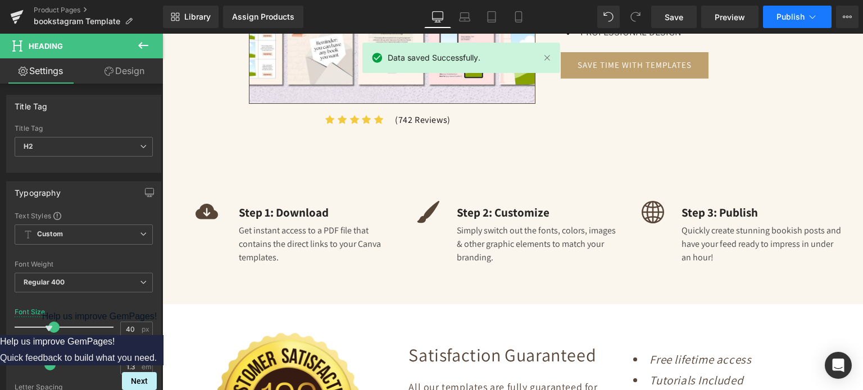
click at [777, 16] on span "Publish" at bounding box center [790, 16] width 28 height 9
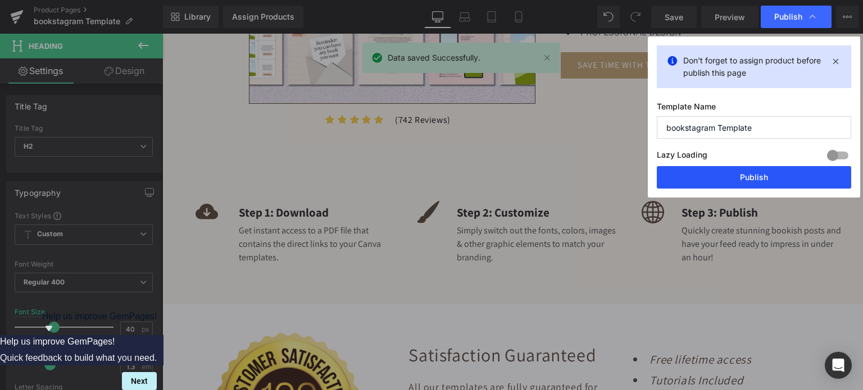
drag, startPoint x: 717, startPoint y: 180, endPoint x: 377, endPoint y: 138, distance: 342.4
click at [717, 180] on button "Publish" at bounding box center [753, 177] width 194 height 22
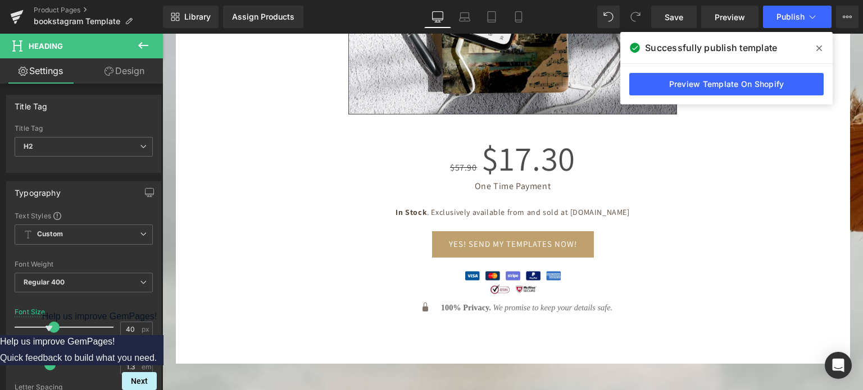
scroll to position [4006, 0]
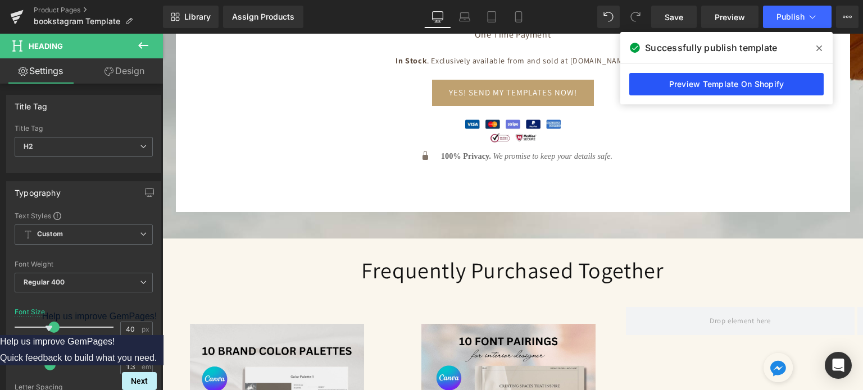
click at [677, 87] on link "Preview Template On Shopify" at bounding box center [726, 84] width 194 height 22
